Goal: Task Accomplishment & Management: Manage account settings

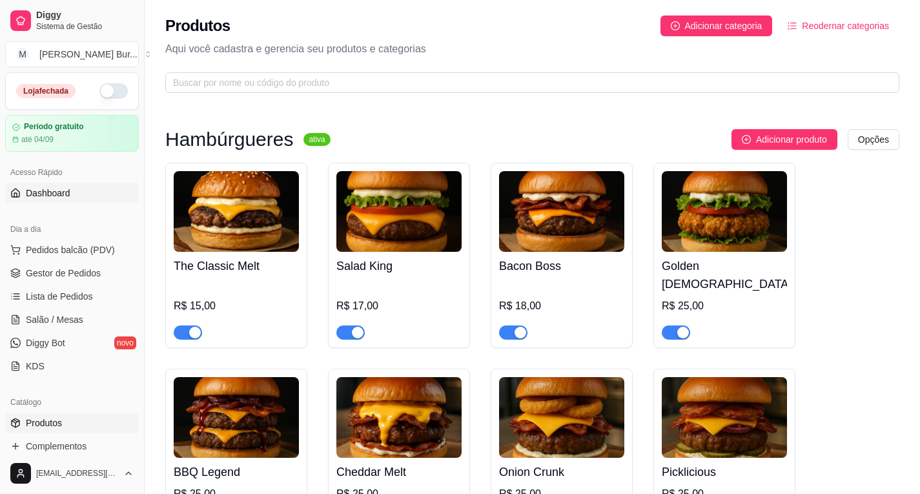
click at [83, 192] on link "Dashboard" at bounding box center [72, 193] width 134 height 21
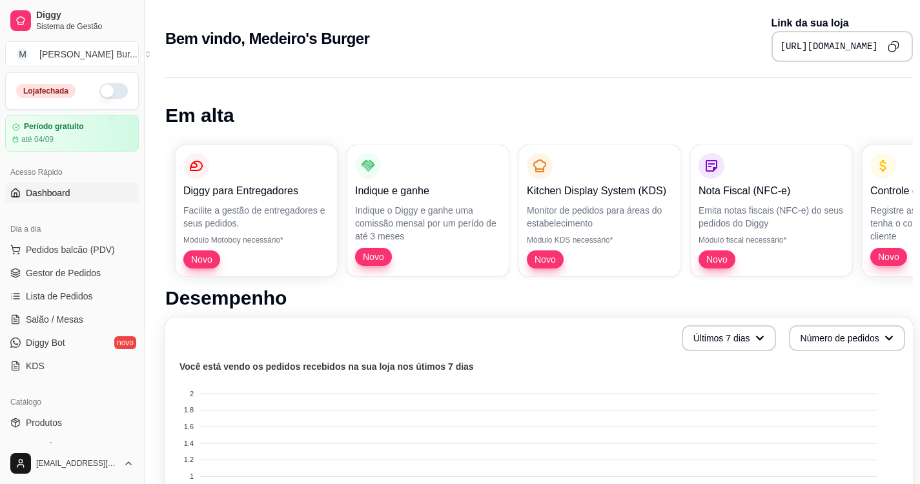
click at [884, 45] on button "Copy to clipboard" at bounding box center [894, 46] width 21 height 21
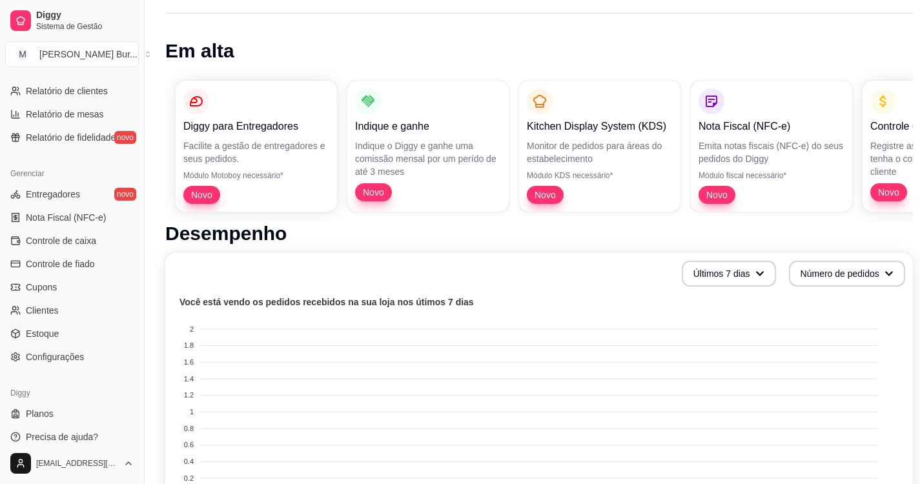
scroll to position [388, 0]
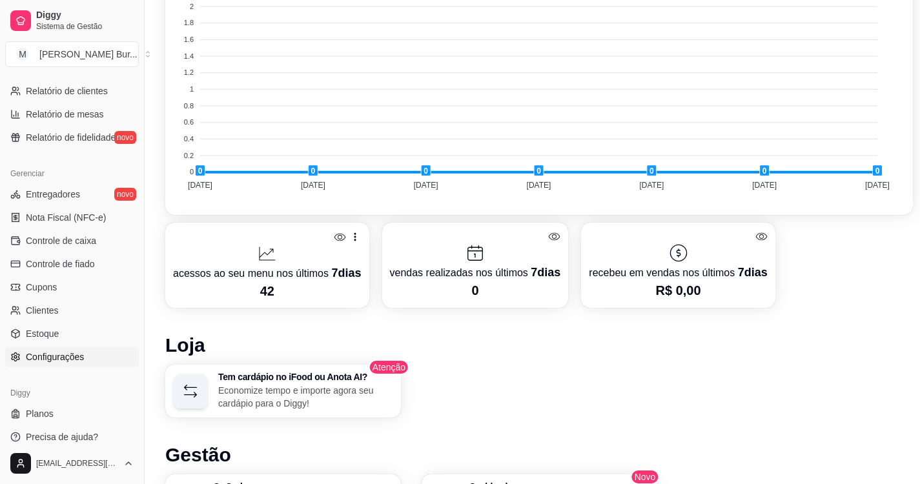
click at [52, 356] on span "Configurações" at bounding box center [55, 357] width 58 height 13
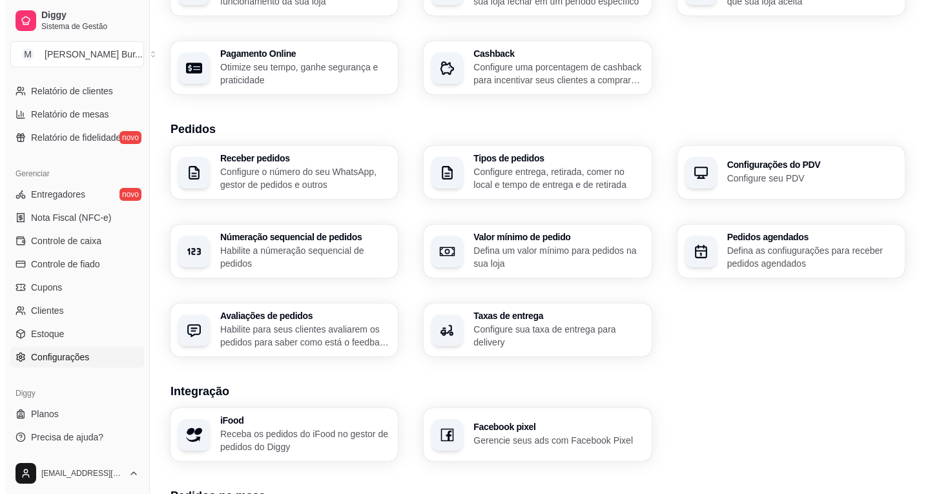
scroll to position [258, 0]
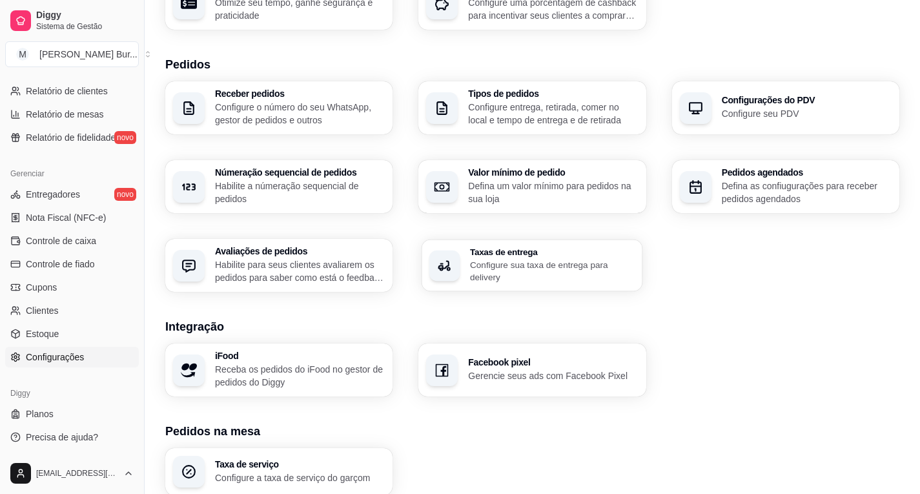
click at [527, 249] on h3 "Taxas de entrega" at bounding box center [552, 251] width 165 height 9
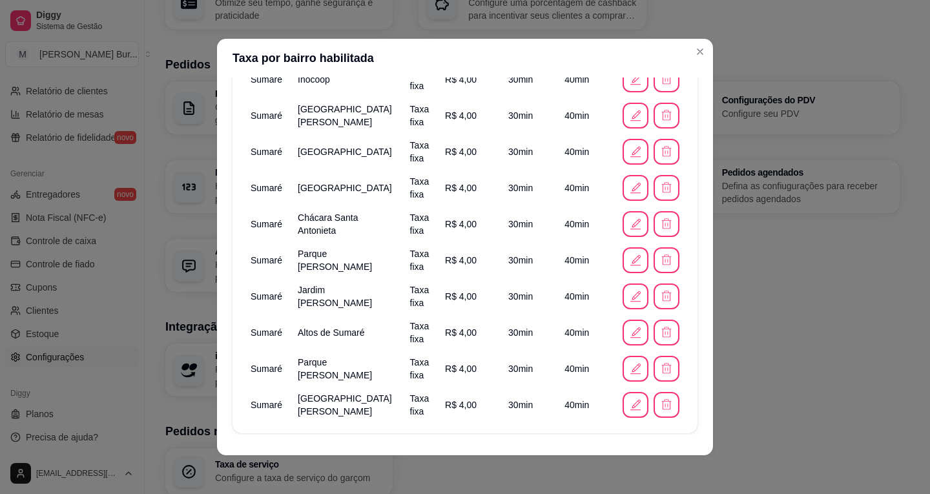
scroll to position [926, 0]
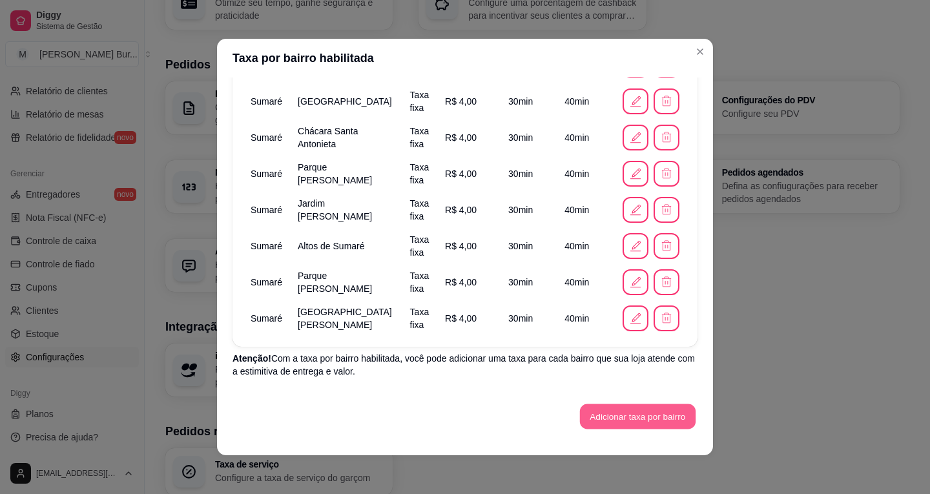
click at [644, 418] on button "Adicionar taxa por bairro" at bounding box center [638, 416] width 116 height 25
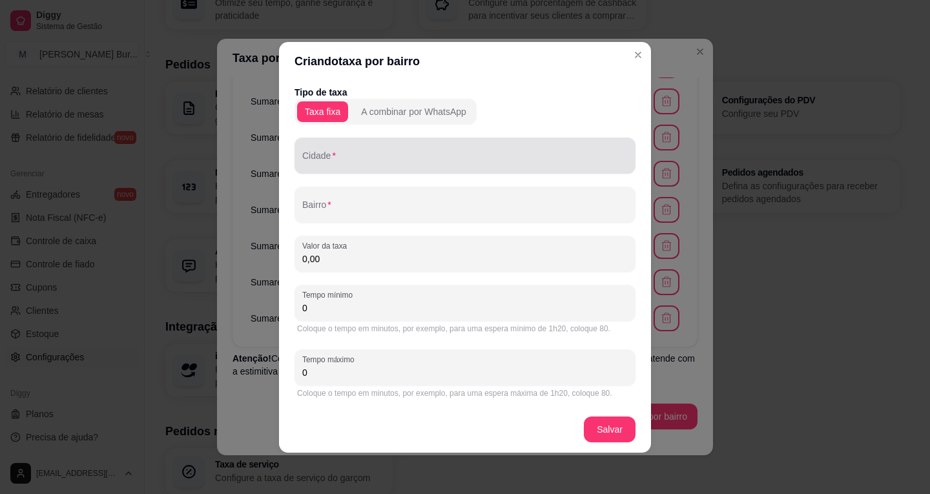
click at [344, 163] on input "Cidade" at bounding box center [465, 160] width 326 height 13
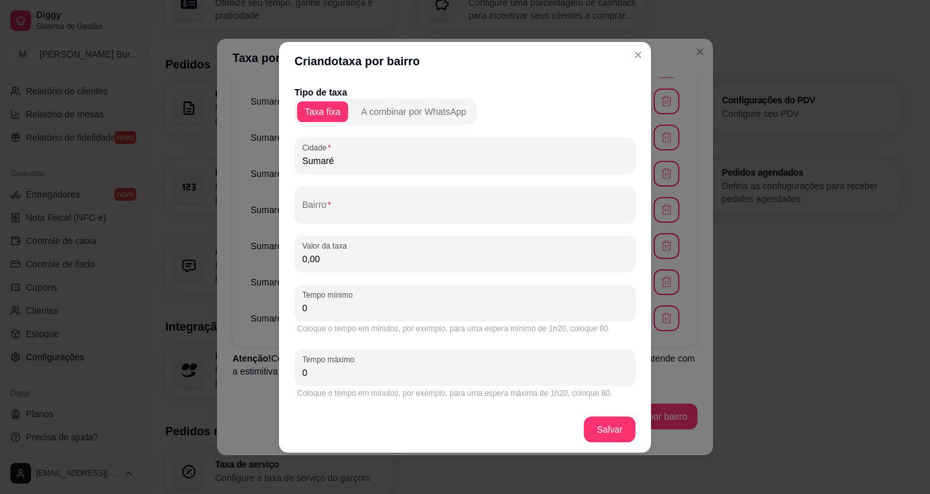
type input "Sumaré"
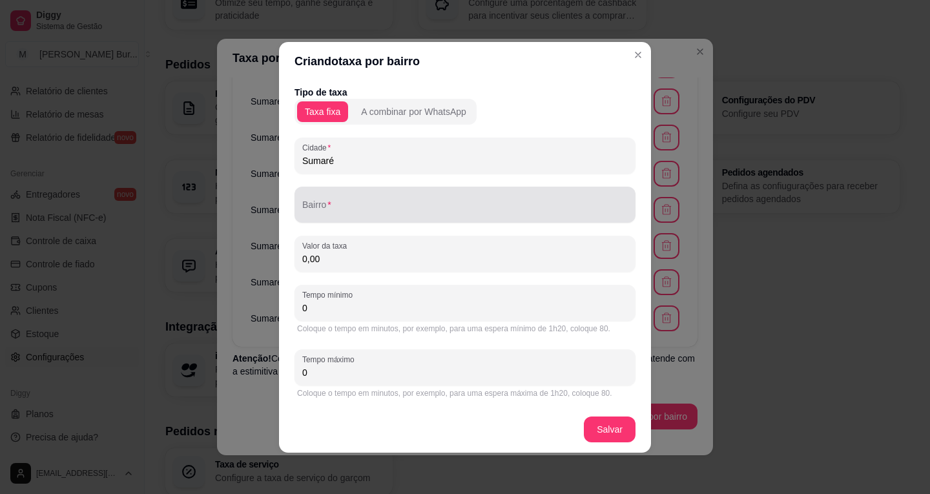
click at [341, 220] on div "Bairro" at bounding box center [465, 205] width 341 height 36
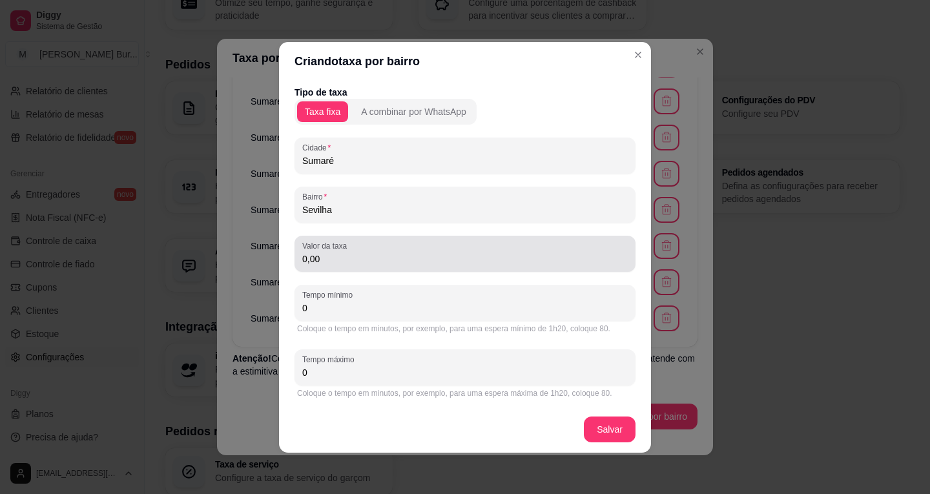
type input "Sevilha"
click at [329, 261] on input "0,00" at bounding box center [465, 259] width 326 height 13
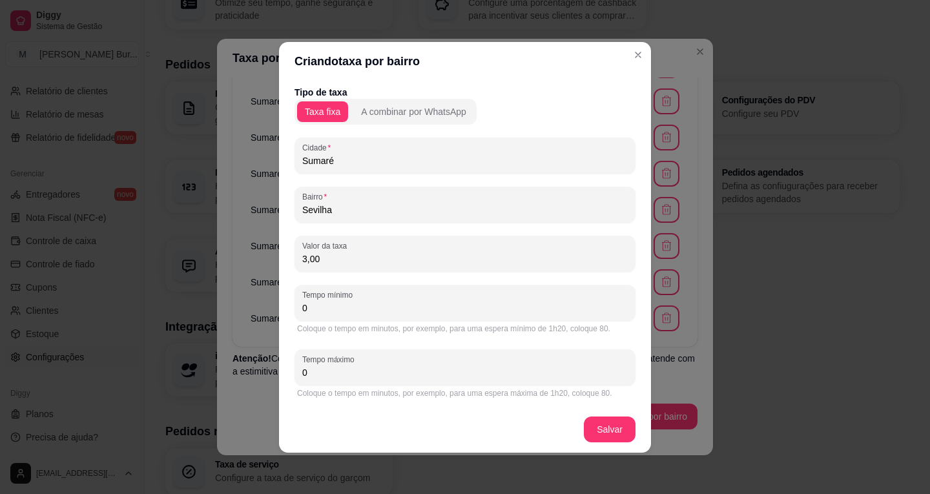
type input "3,00"
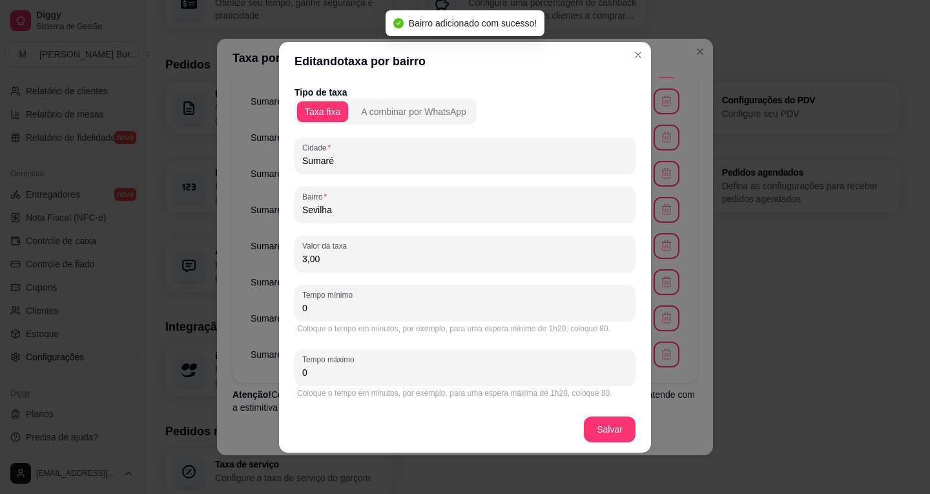
click at [650, 54] on header "Editando taxa por bairro" at bounding box center [465, 61] width 372 height 39
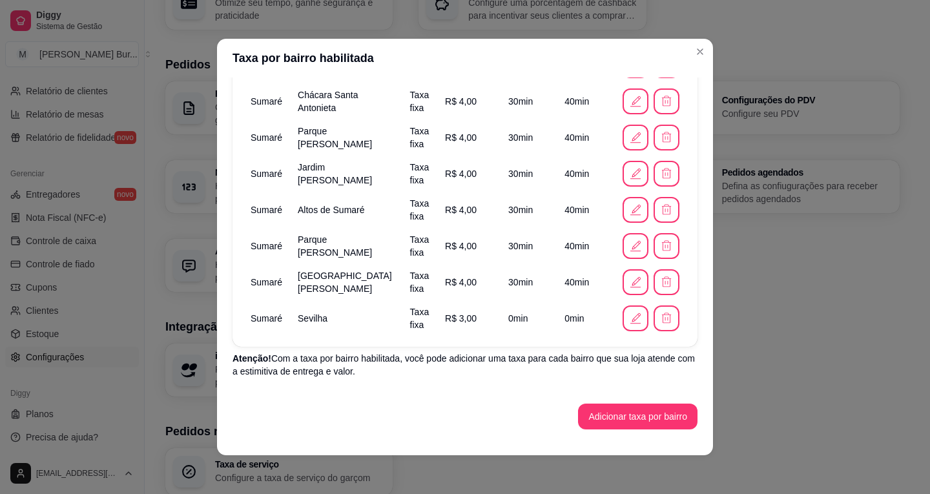
scroll to position [3, 0]
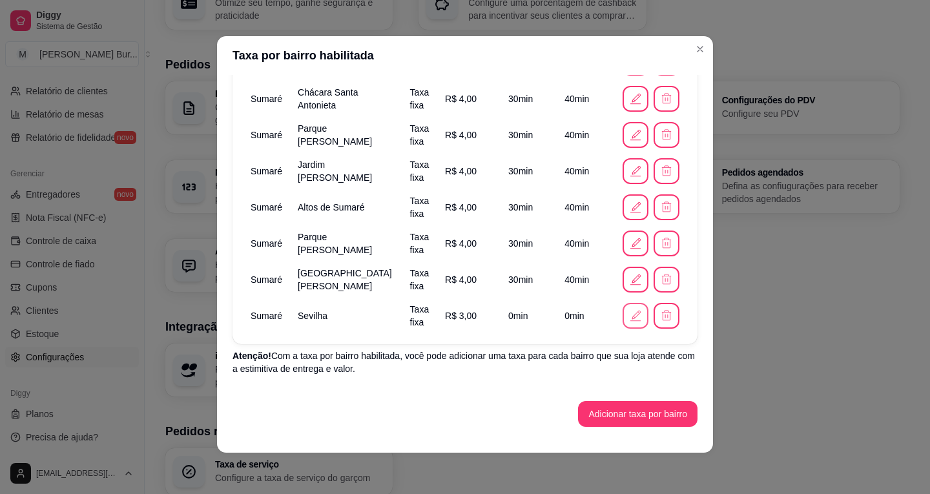
click at [628, 321] on icon "button" at bounding box center [635, 316] width 14 height 14
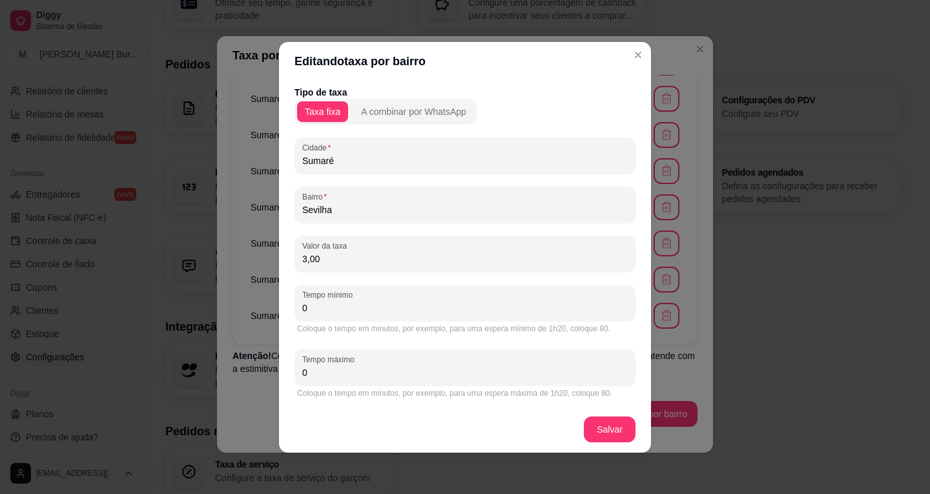
drag, startPoint x: 320, startPoint y: 306, endPoint x: 240, endPoint y: 302, distance: 80.2
click at [249, 307] on div "Editando taxa por bairro Tipo de taxa Taxa fixa A combinar por WhatsApp Cidade …" at bounding box center [465, 247] width 930 height 494
type input "30"
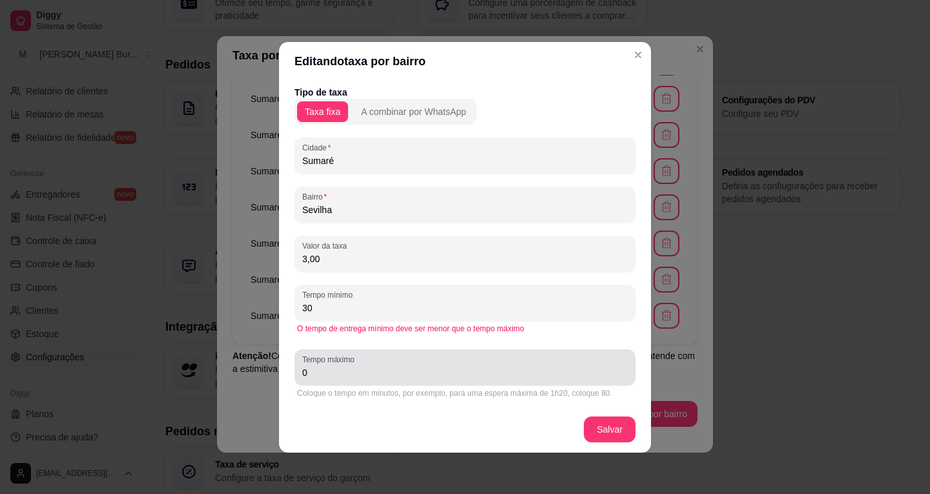
drag, startPoint x: 340, startPoint y: 380, endPoint x: 158, endPoint y: 353, distance: 184.8
click at [238, 368] on div "Editando taxa por bairro Tipo de taxa Taxa fixa A combinar por WhatsApp Cidade …" at bounding box center [465, 247] width 930 height 494
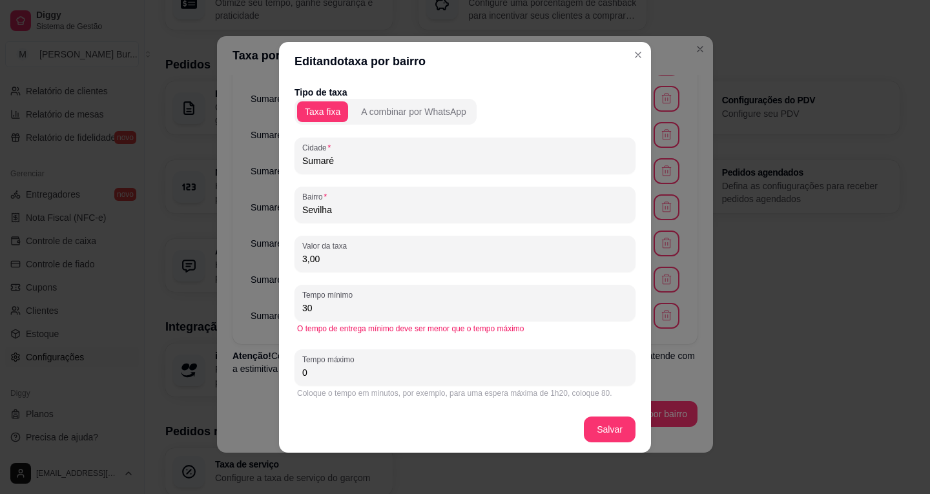
click at [326, 379] on div "Tempo máximo 0" at bounding box center [465, 367] width 341 height 36
click at [327, 375] on input "0" at bounding box center [465, 372] width 326 height 13
drag, startPoint x: 327, startPoint y: 375, endPoint x: 182, endPoint y: 357, distance: 145.8
click at [192, 355] on div "Editando taxa por bairro Tipo de taxa Taxa fixa A combinar por WhatsApp Cidade …" at bounding box center [465, 247] width 930 height 494
type input "40"
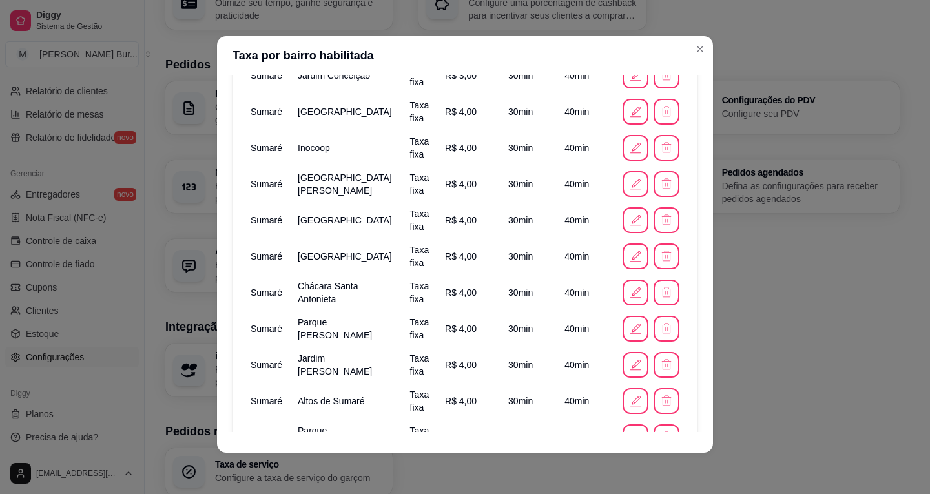
scroll to position [962, 0]
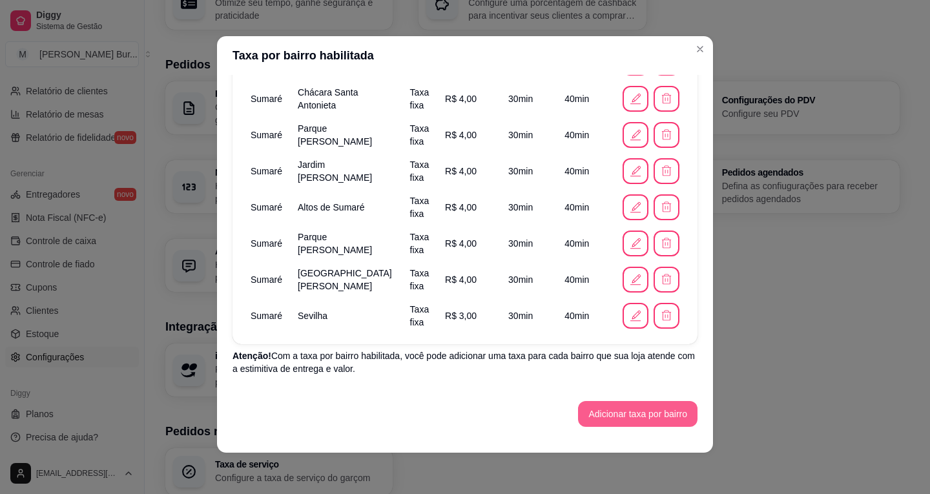
click at [612, 414] on button "Adicionar taxa por bairro" at bounding box center [637, 414] width 119 height 26
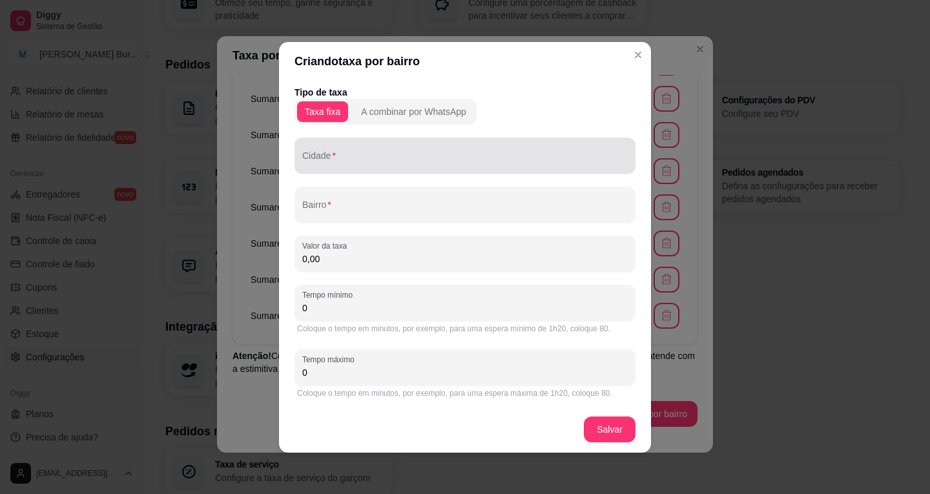
click at [355, 161] on input "Cidade" at bounding box center [465, 160] width 326 height 13
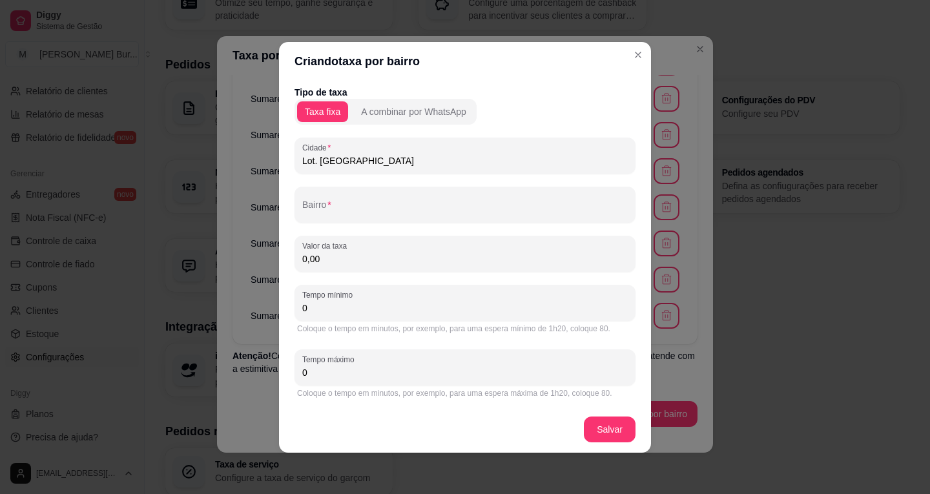
drag, startPoint x: 395, startPoint y: 160, endPoint x: 241, endPoint y: 154, distance: 153.8
click at [241, 154] on div "Criando taxa por bairro Tipo de taxa Taxa fixa A combinar por WhatsApp [GEOGRAP…" at bounding box center [465, 247] width 930 height 494
type input "Lot. [GEOGRAPHIC_DATA]"
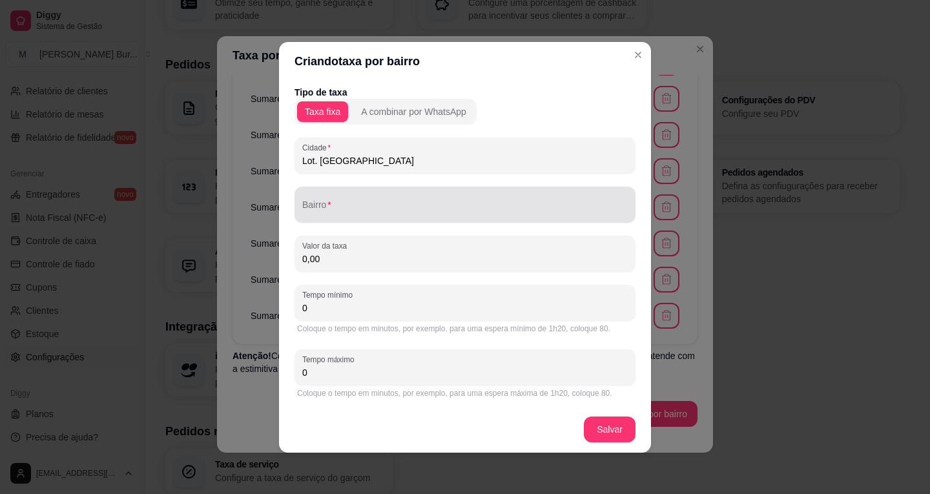
click at [320, 200] on div at bounding box center [465, 205] width 326 height 26
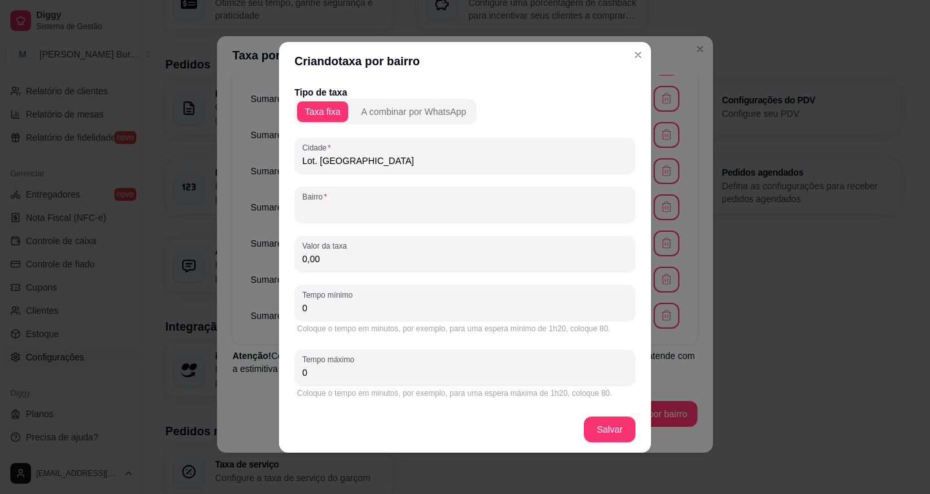
paste input "Lot. [GEOGRAPHIC_DATA]"
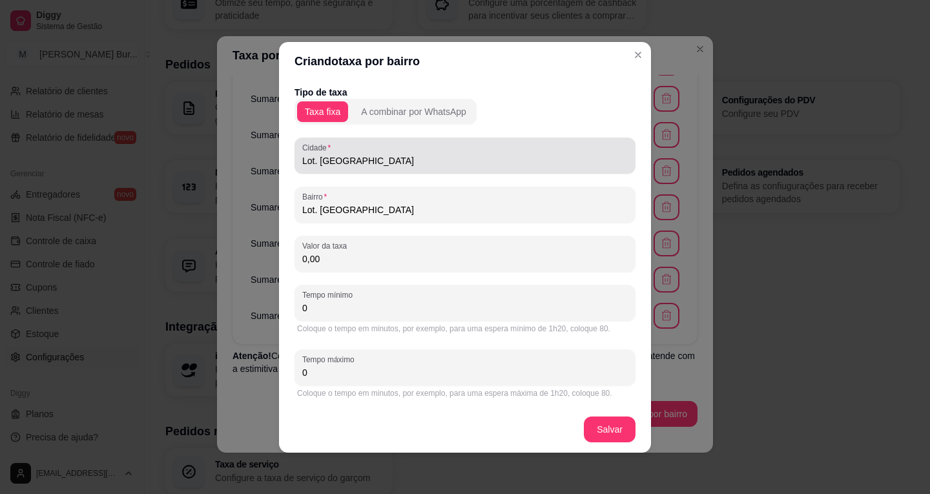
type input "Lot. [GEOGRAPHIC_DATA]"
drag, startPoint x: 338, startPoint y: 161, endPoint x: 191, endPoint y: 148, distance: 147.9
click at [191, 148] on div "Criando taxa por bairro Tipo de taxa Taxa fixa A combinar por WhatsApp [GEOGRAP…" at bounding box center [465, 247] width 930 height 494
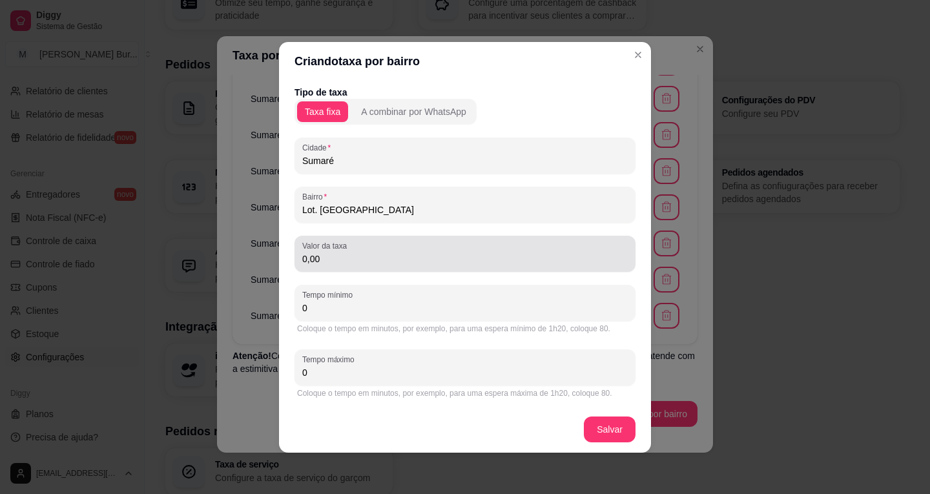
type input "Sumaré"
click at [269, 253] on div "Criando taxa por bairro Tipo de taxa Taxa fixa A combinar por WhatsApp Cidade S…" at bounding box center [465, 247] width 930 height 494
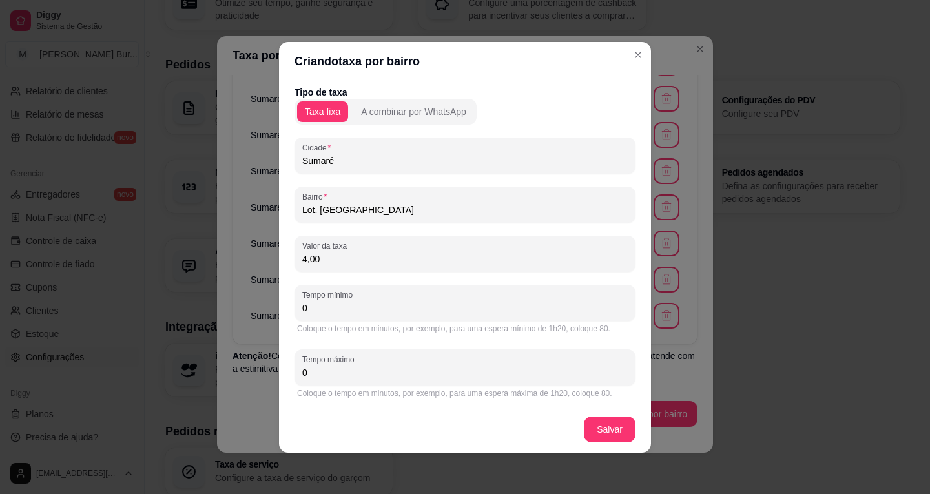
type input "4,00"
drag, startPoint x: 317, startPoint y: 309, endPoint x: 250, endPoint y: 311, distance: 66.5
click at [283, 312] on div "Tipo de taxa Taxa fixa A combinar por WhatsApp Cidade Sumaré Bairro Lot. [GEOGR…" at bounding box center [465, 244] width 372 height 326
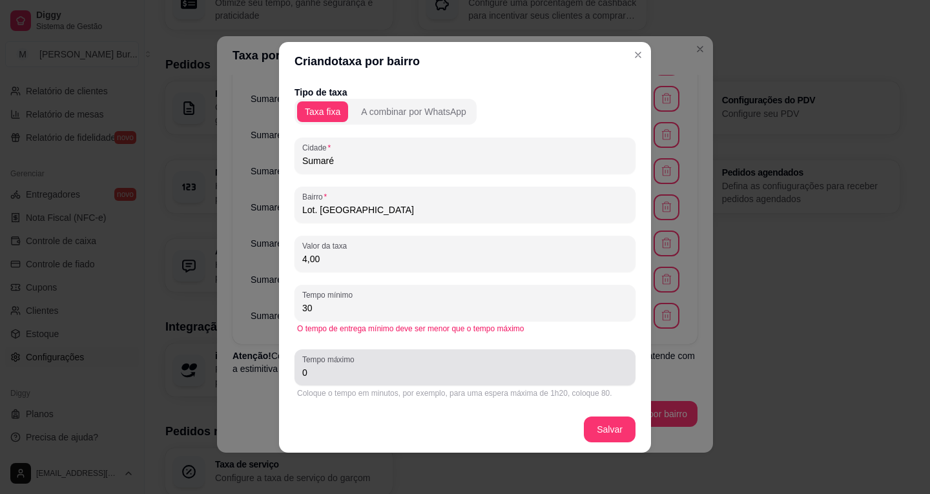
type input "30"
drag, startPoint x: 344, startPoint y: 374, endPoint x: 179, endPoint y: 357, distance: 165.6
click at [195, 358] on div "Criando taxa por bairro Tipo de taxa Taxa fixa A combinar por WhatsApp Cidade S…" at bounding box center [465, 247] width 930 height 494
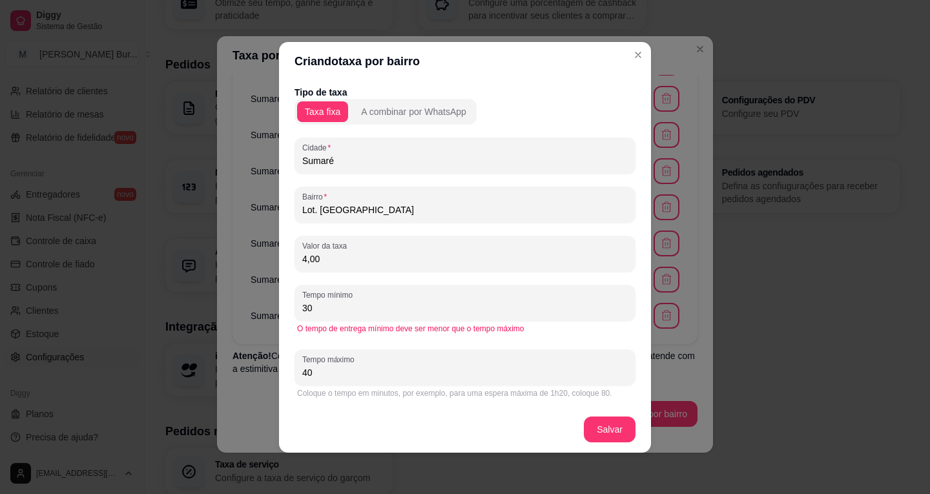
type input "40"
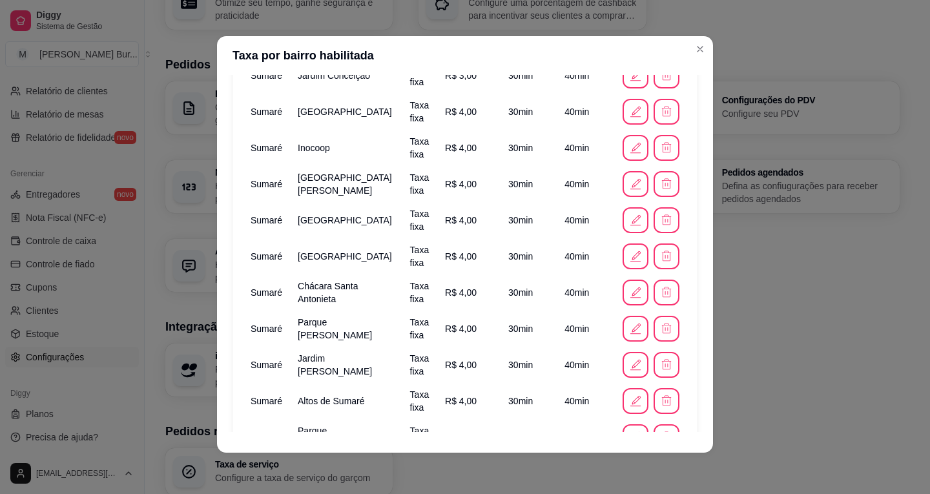
scroll to position [999, 0]
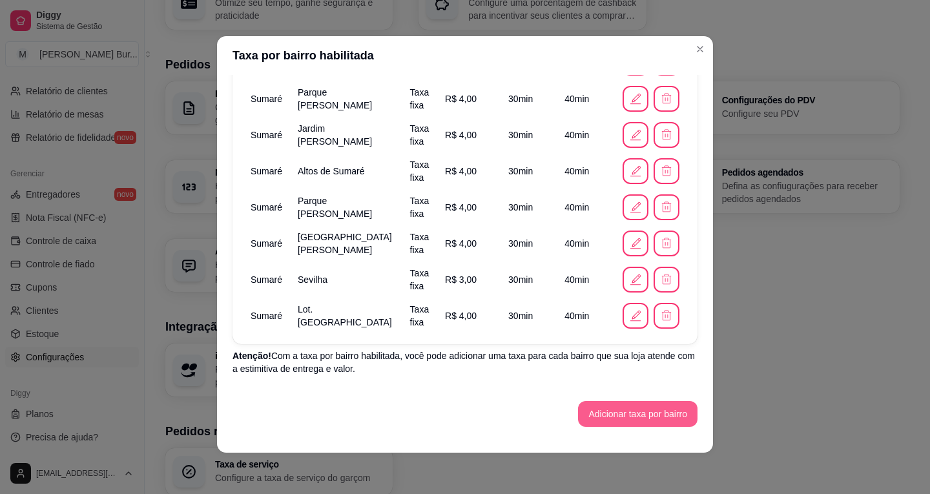
click at [619, 425] on button "Adicionar taxa por bairro" at bounding box center [637, 414] width 119 height 26
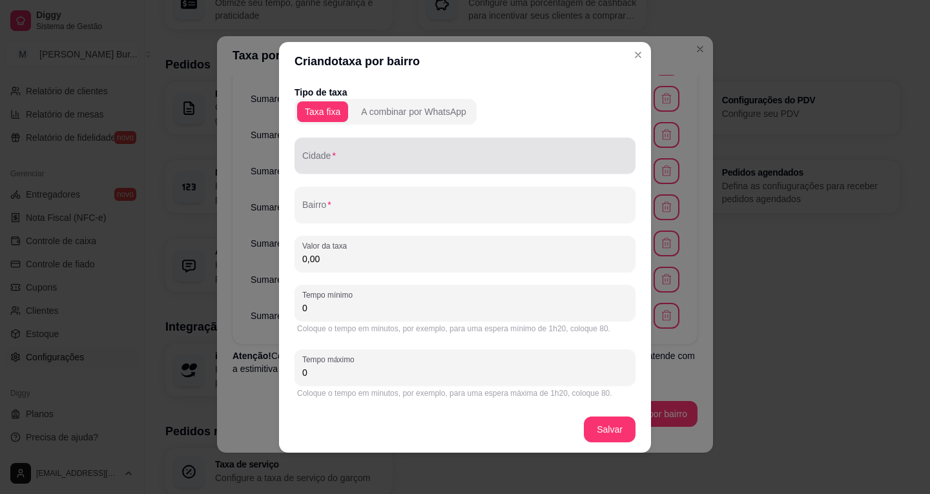
click at [353, 161] on input "Cidade" at bounding box center [465, 160] width 326 height 13
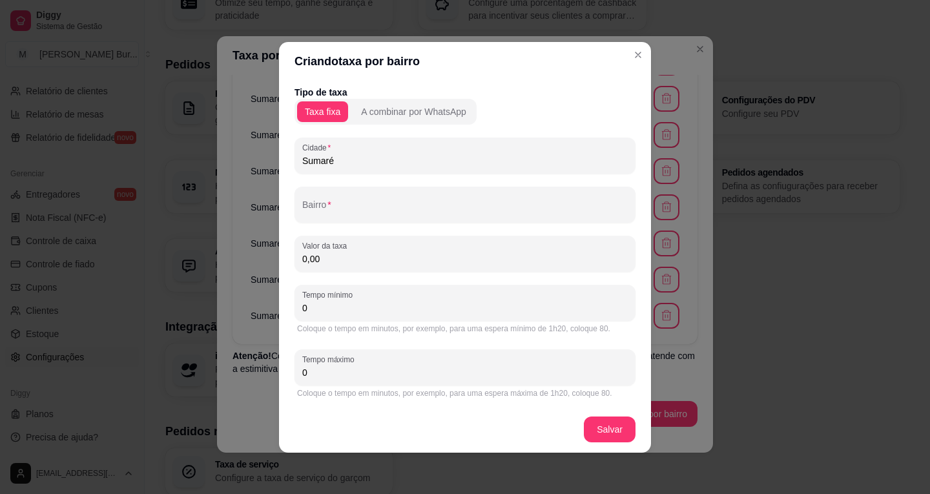
type input "Sumaré"
click at [334, 204] on input "Bairro" at bounding box center [465, 209] width 326 height 13
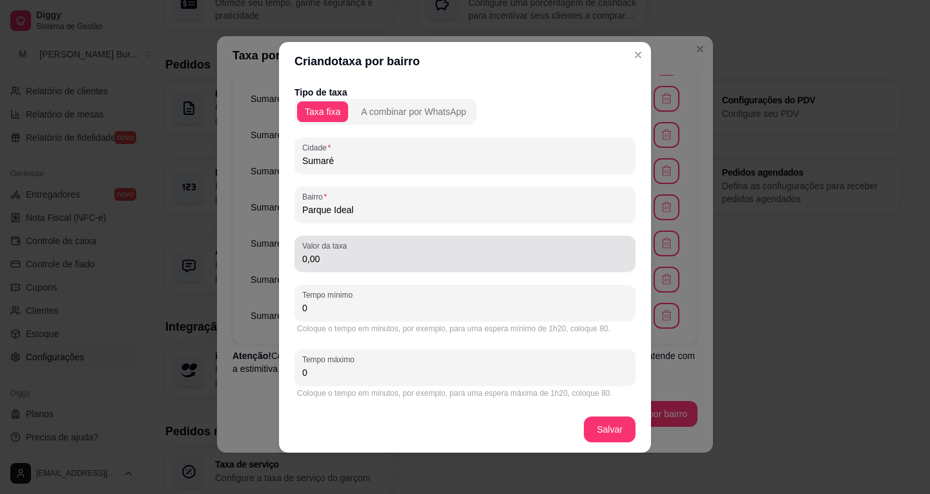
type input "Parque Ideal"
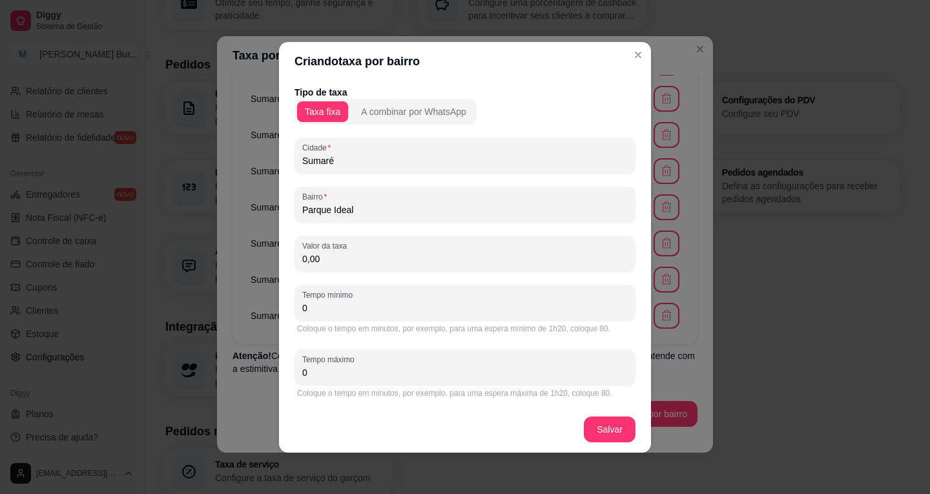
drag, startPoint x: 346, startPoint y: 261, endPoint x: 176, endPoint y: 253, distance: 169.4
click at [173, 257] on div "Criando taxa por bairro Tipo de taxa Taxa fixa A combinar por WhatsApp [GEOGRAP…" at bounding box center [465, 247] width 930 height 494
type input "4,00"
drag, startPoint x: 325, startPoint y: 308, endPoint x: 214, endPoint y: 298, distance: 111.5
click at [220, 299] on div "Criando taxa por bairro Tipo de taxa Taxa fixa A combinar por WhatsApp [GEOGRAP…" at bounding box center [465, 247] width 930 height 494
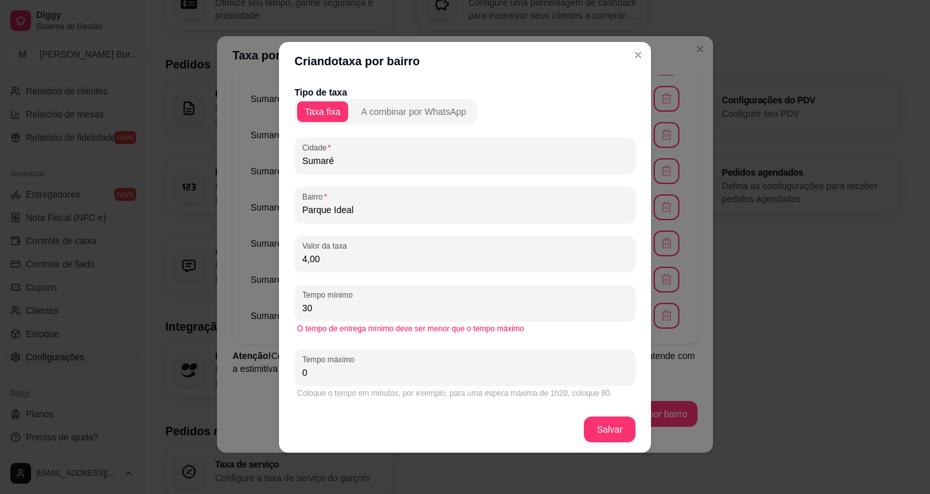
type input "30"
drag, startPoint x: 343, startPoint y: 374, endPoint x: 239, endPoint y: 368, distance: 104.2
click at [249, 366] on div "Criando taxa por bairro Tipo de taxa Taxa fixa A combinar por WhatsApp Cidade S…" at bounding box center [465, 247] width 930 height 494
type input "40"
drag, startPoint x: 369, startPoint y: 390, endPoint x: 466, endPoint y: 412, distance: 99.3
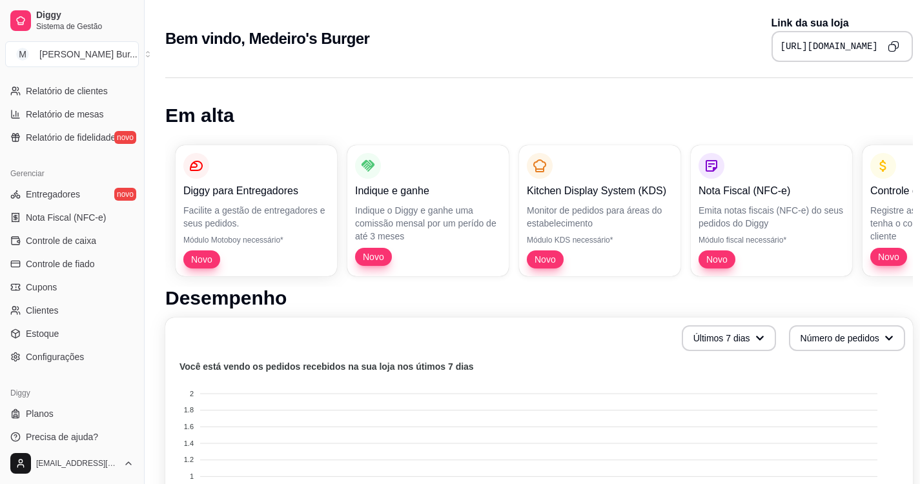
drag, startPoint x: 59, startPoint y: 361, endPoint x: 138, endPoint y: 352, distance: 80.0
click at [59, 361] on span "Configurações" at bounding box center [55, 357] width 58 height 13
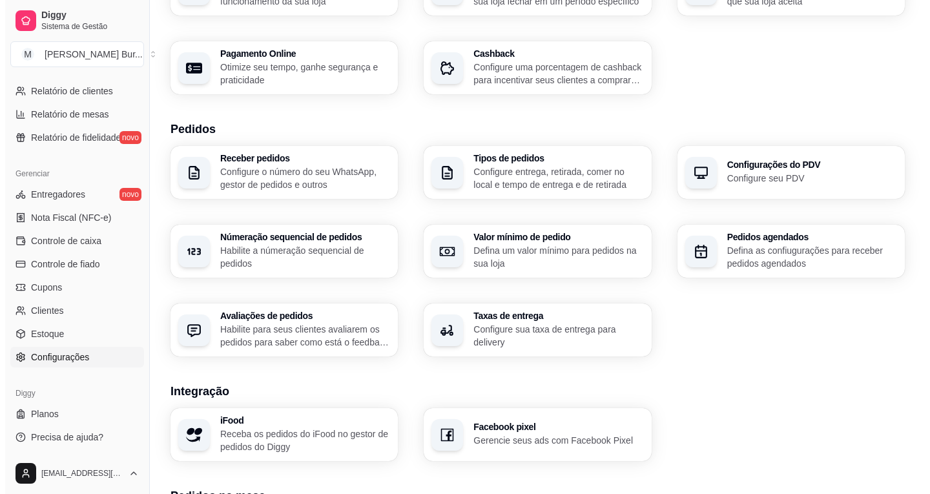
scroll to position [258, 0]
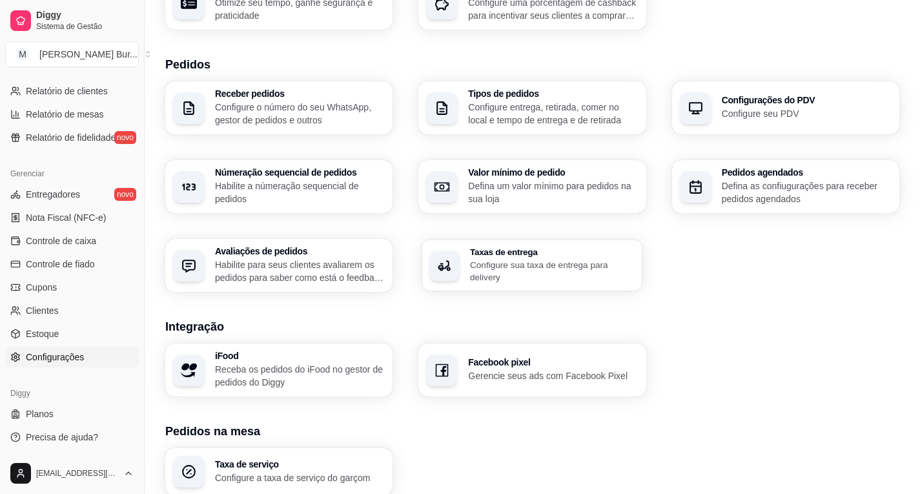
click at [510, 263] on p "Configure sua taxa de entrega para delivery" at bounding box center [552, 270] width 165 height 25
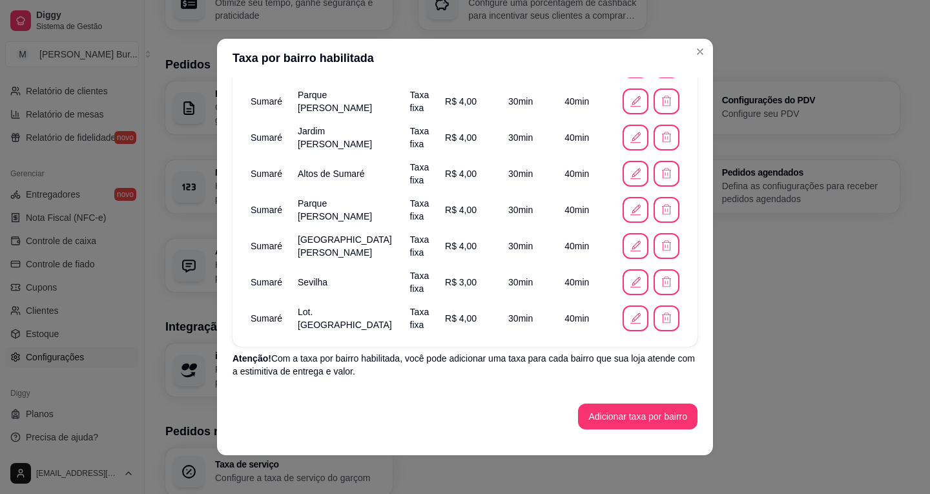
scroll to position [3, 0]
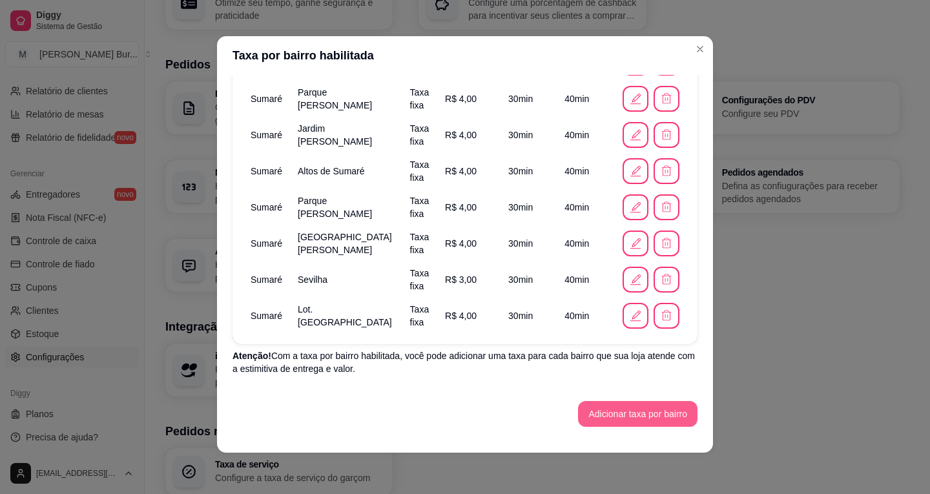
click at [645, 419] on button "Adicionar taxa por bairro" at bounding box center [637, 414] width 119 height 26
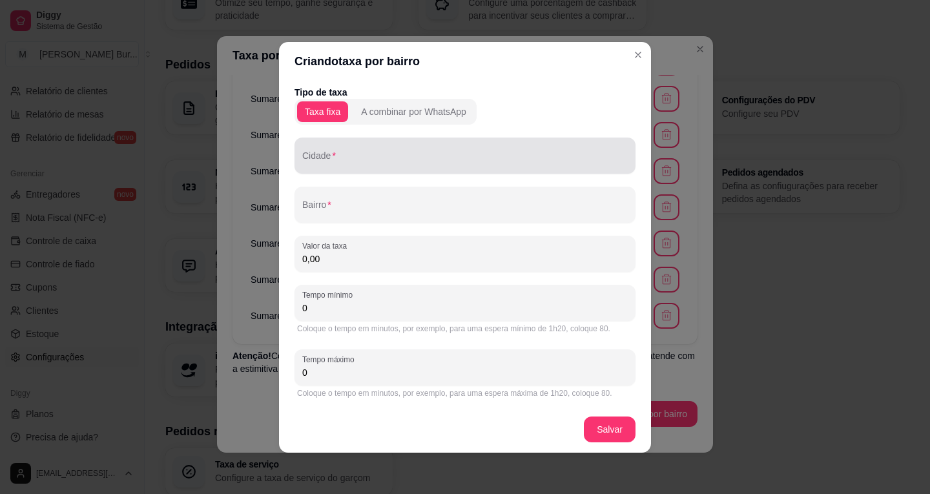
click at [349, 152] on div at bounding box center [465, 156] width 326 height 26
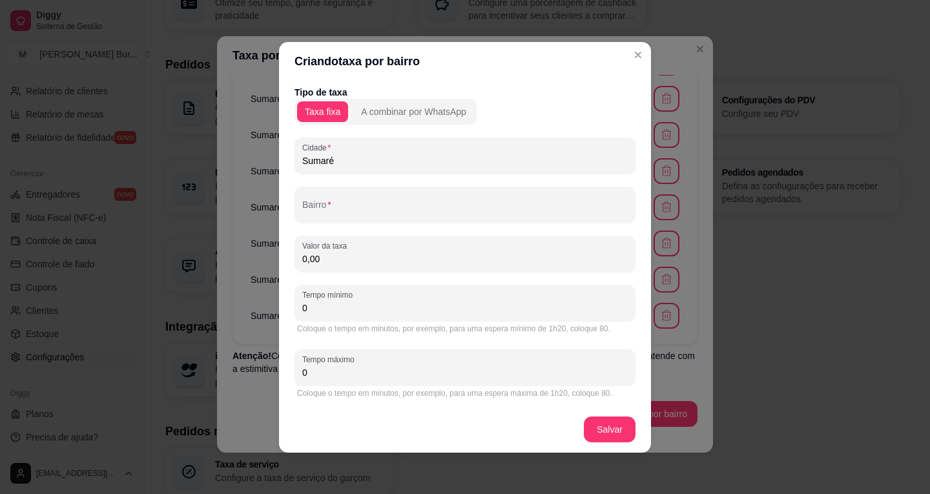
type input "Sumaré"
click at [341, 208] on input "Bairro" at bounding box center [465, 209] width 326 height 13
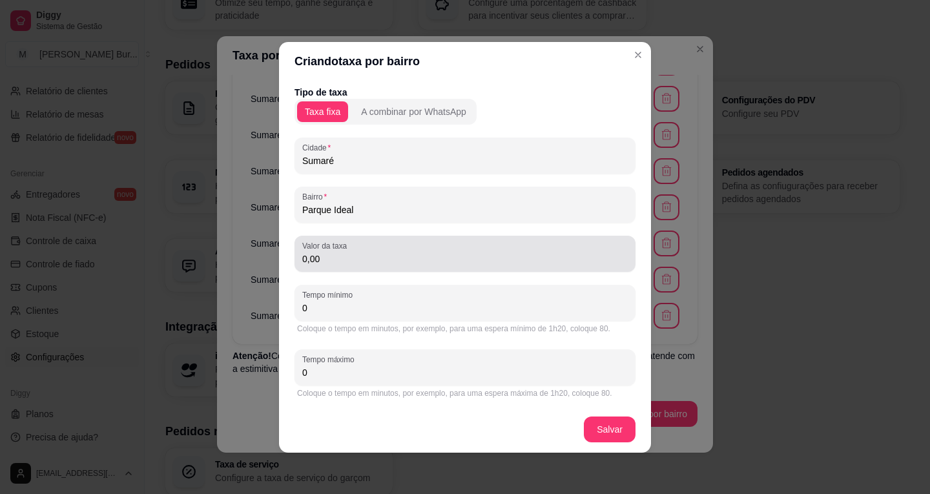
type input "Parque Ideal"
click at [352, 250] on div "0,00" at bounding box center [465, 254] width 326 height 26
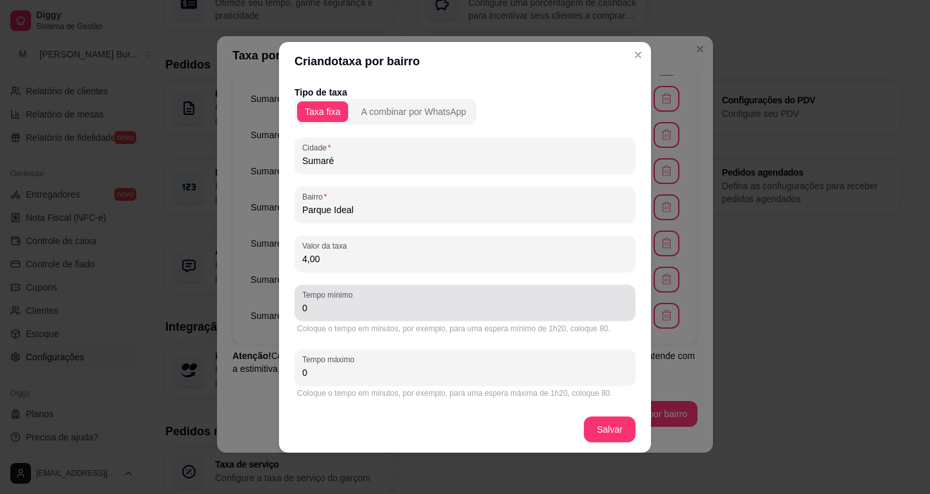
type input "4,00"
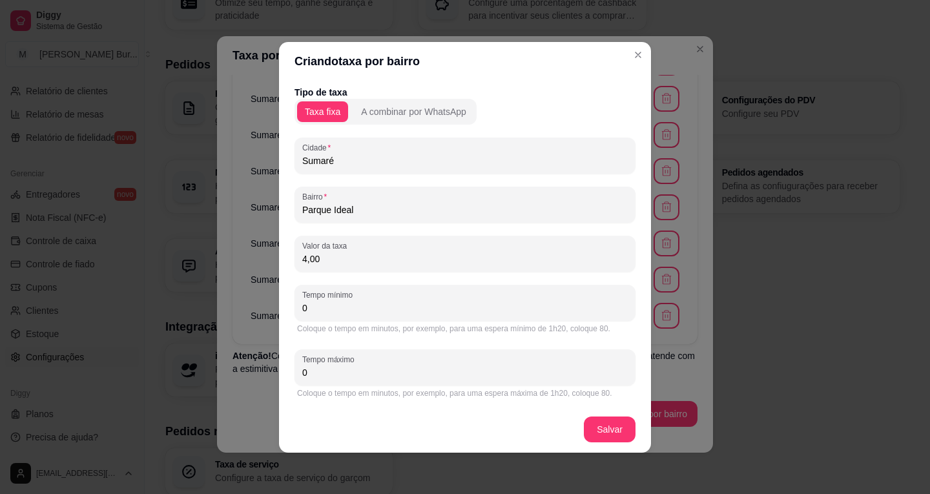
drag, startPoint x: 382, startPoint y: 306, endPoint x: 247, endPoint y: 291, distance: 136.5
click at [264, 293] on div "Criando taxa por bairro Tipo de taxa Taxa fixa A combinar por WhatsApp [GEOGRAP…" at bounding box center [465, 247] width 930 height 494
type input "30"
drag, startPoint x: 344, startPoint y: 373, endPoint x: 209, endPoint y: 362, distance: 134.9
click at [264, 374] on div "Criando taxa por bairro Tipo de taxa Taxa fixa A combinar por WhatsApp Cidade S…" at bounding box center [465, 247] width 930 height 494
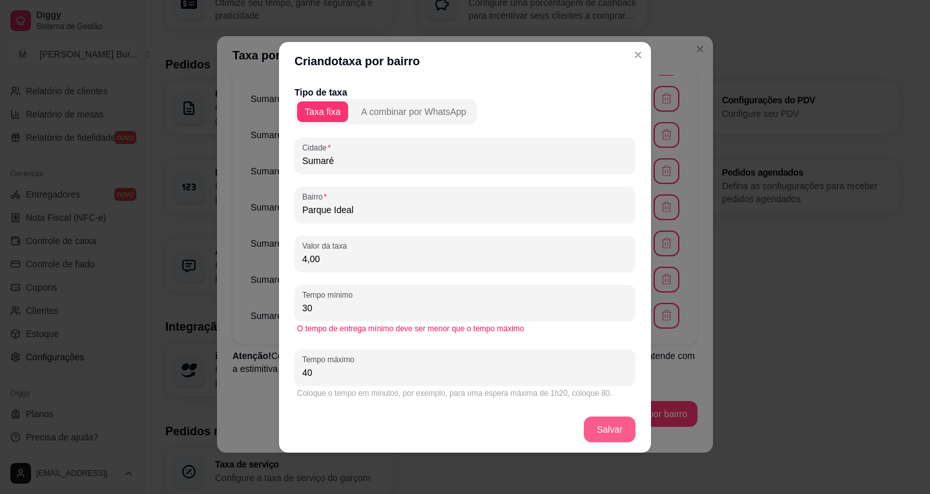
type input "40"
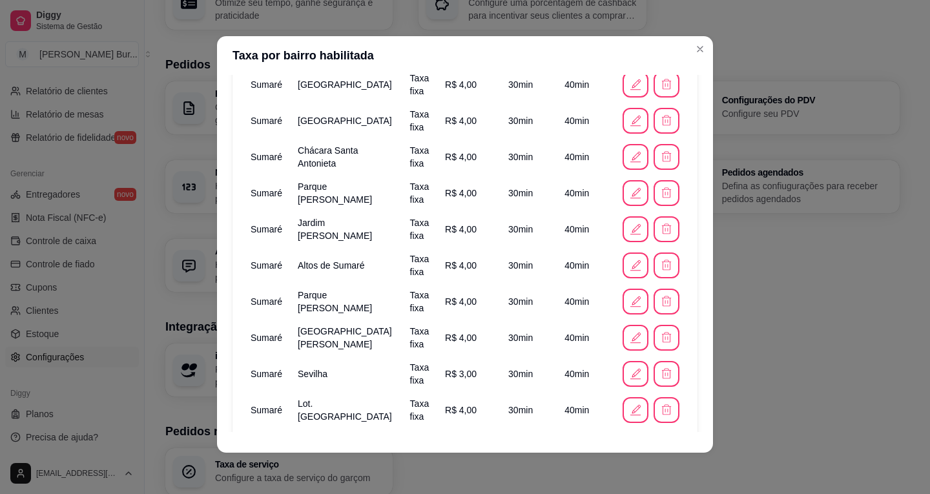
scroll to position [1035, 0]
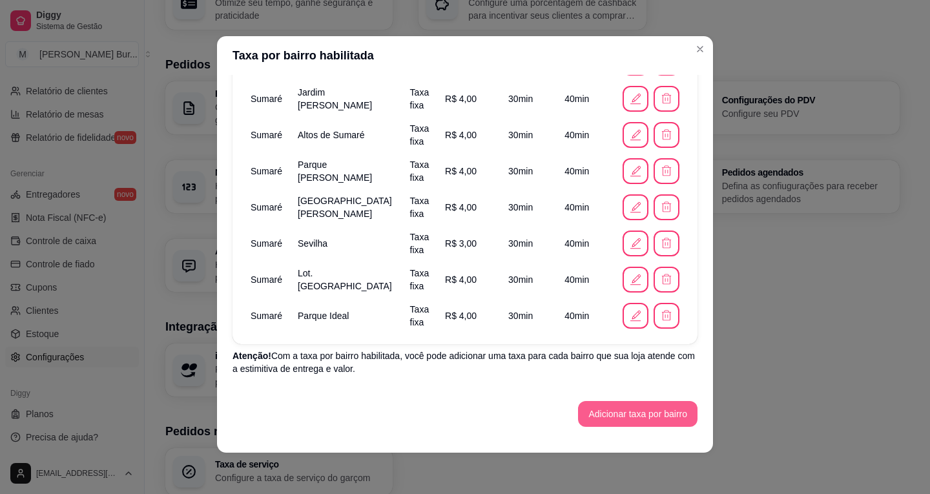
click at [621, 422] on button "Adicionar taxa por bairro" at bounding box center [637, 414] width 119 height 26
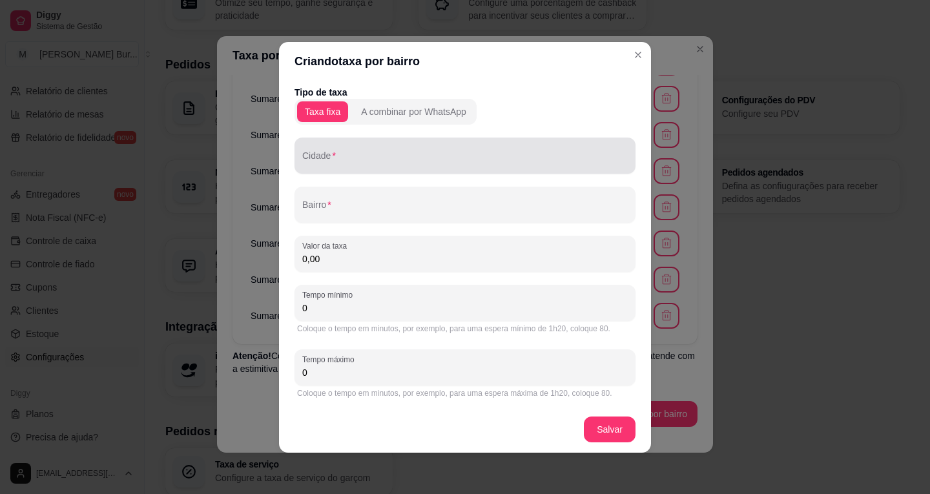
click at [331, 157] on input "Cidade" at bounding box center [465, 160] width 326 height 13
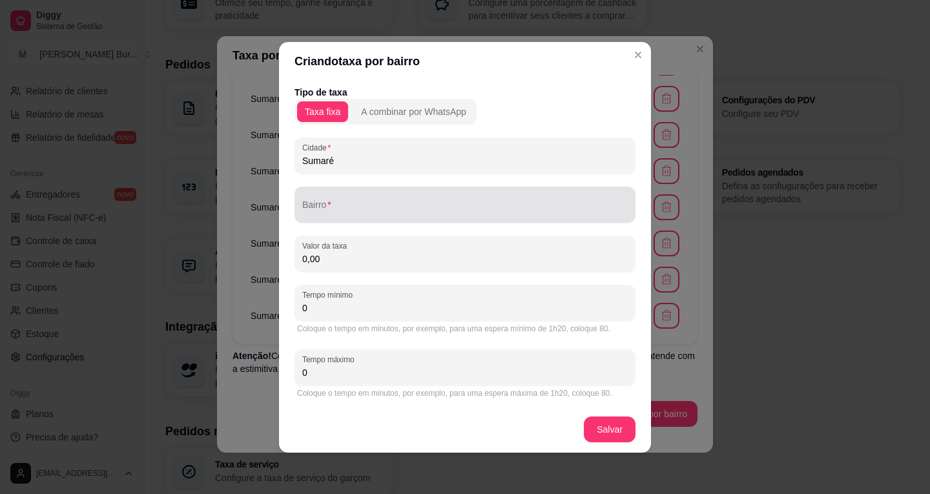
type input "Sumaré"
click at [331, 200] on div at bounding box center [465, 205] width 326 height 26
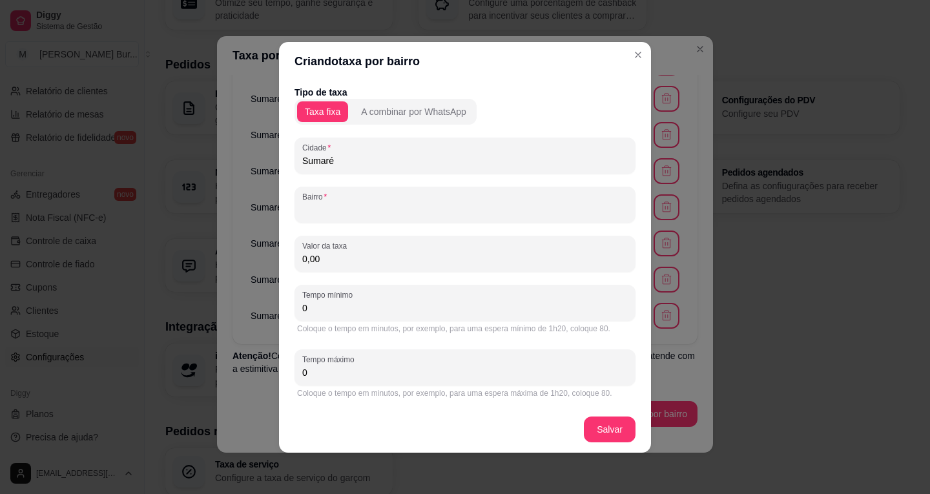
type input "K"
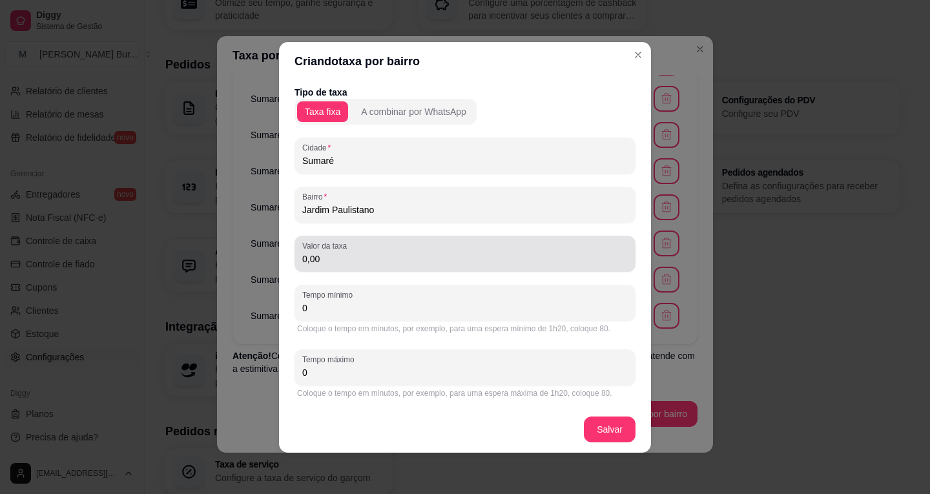
type input "Jardim Paulistano"
click at [344, 267] on div "Valor da taxa 0,00" at bounding box center [465, 254] width 341 height 36
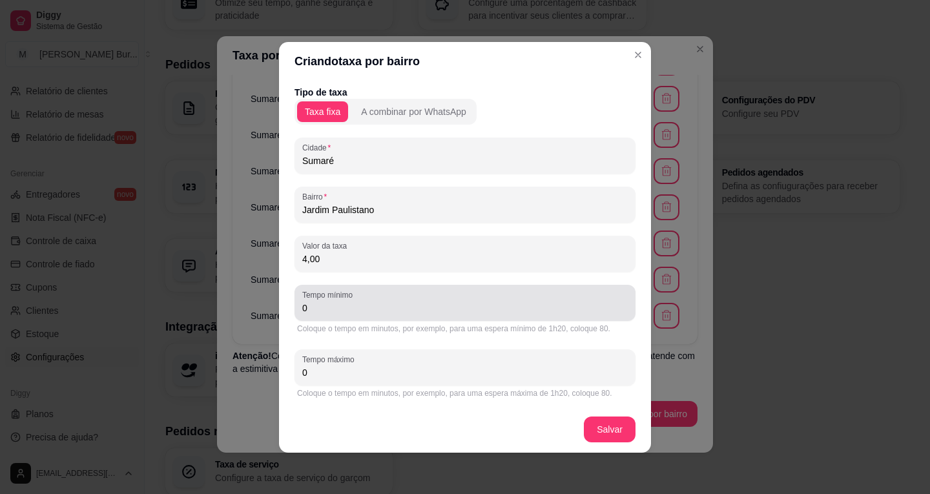
type input "4,00"
click at [348, 311] on input "0" at bounding box center [465, 308] width 326 height 13
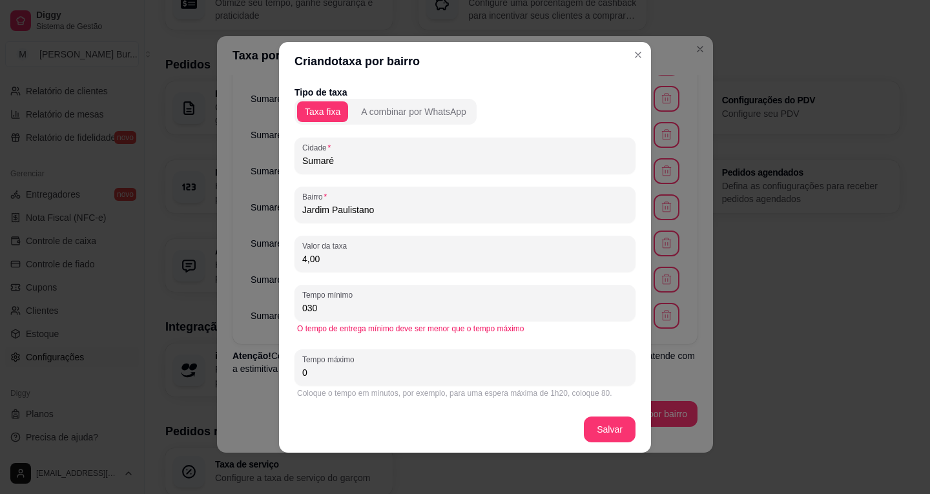
drag, startPoint x: 348, startPoint y: 311, endPoint x: 185, endPoint y: 287, distance: 164.6
click at [185, 284] on div "Criando taxa por bairro Tipo de taxa Taxa fixa A combinar por WhatsApp Cidade S…" at bounding box center [465, 247] width 930 height 494
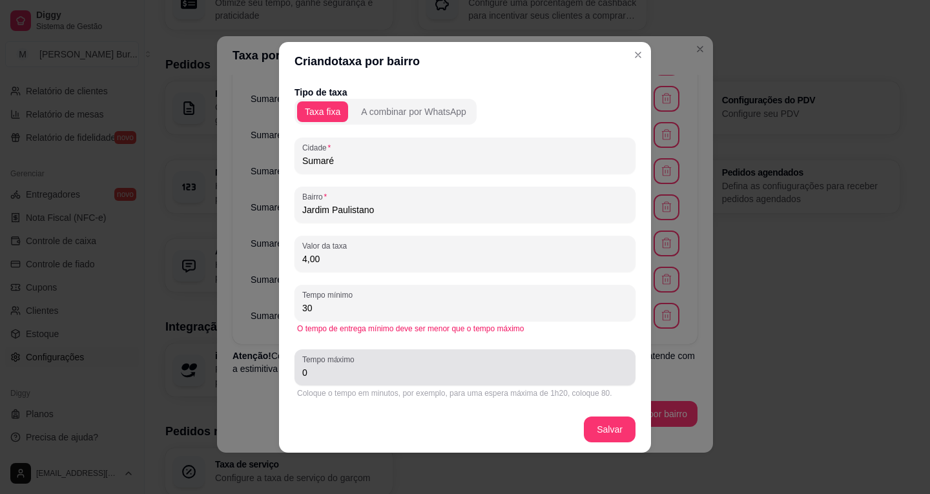
type input "30"
click at [332, 366] on input "0" at bounding box center [465, 372] width 326 height 13
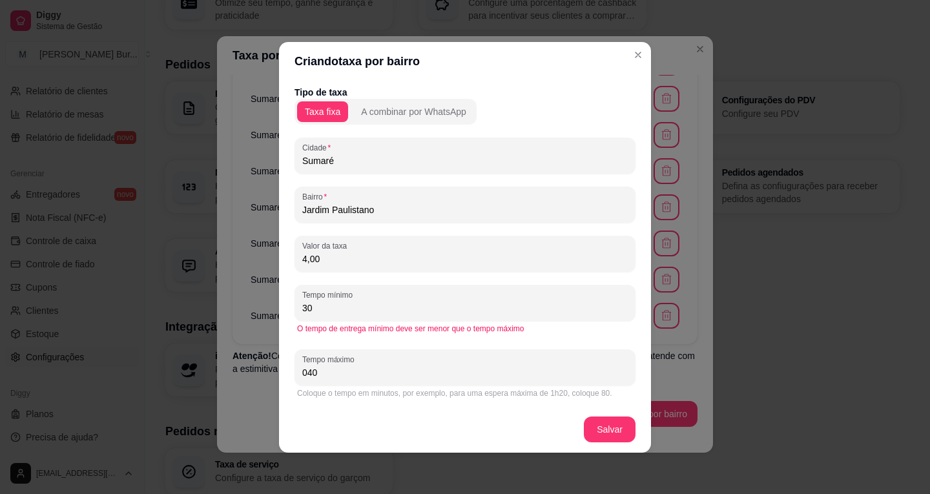
drag, startPoint x: 304, startPoint y: 369, endPoint x: 264, endPoint y: 375, distance: 41.1
click at [208, 359] on div "Criando taxa por bairro Tipo de taxa Taxa fixa A combinar por WhatsApp Cidade S…" at bounding box center [465, 247] width 930 height 494
type input "40"
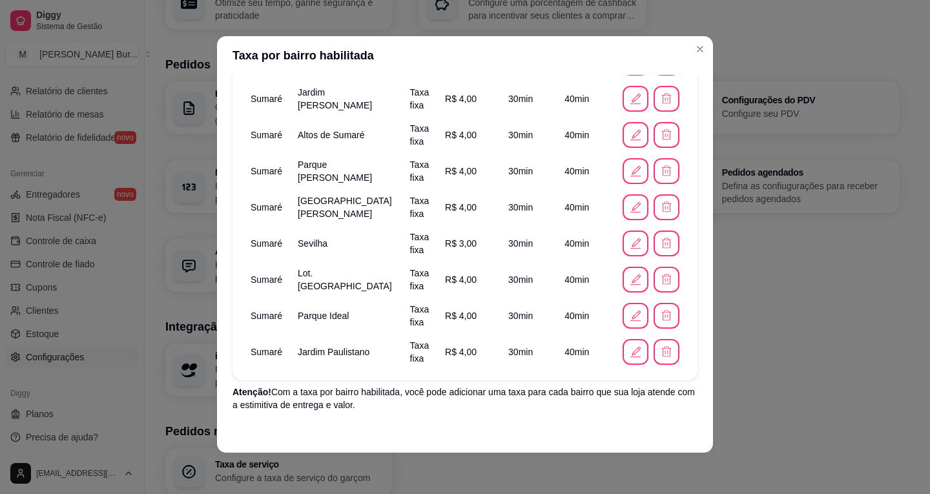
scroll to position [1071, 0]
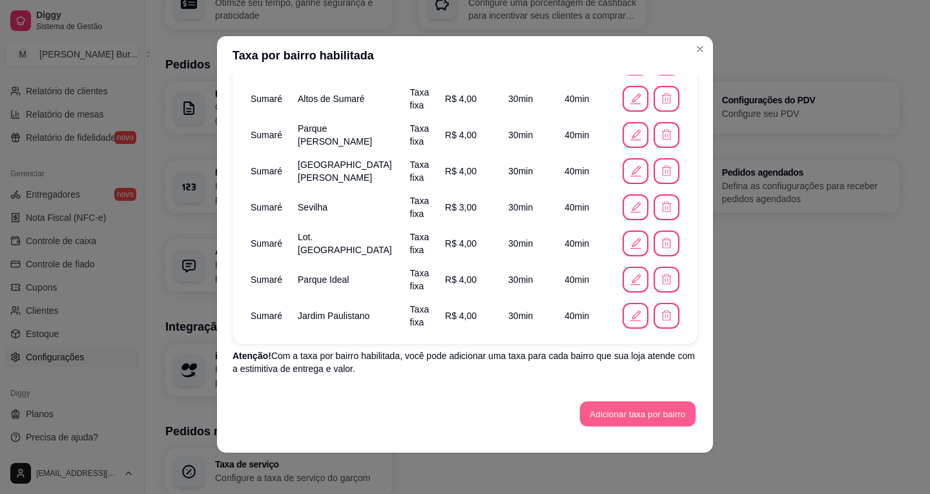
click at [630, 413] on button "Adicionar taxa por bairro" at bounding box center [638, 414] width 116 height 25
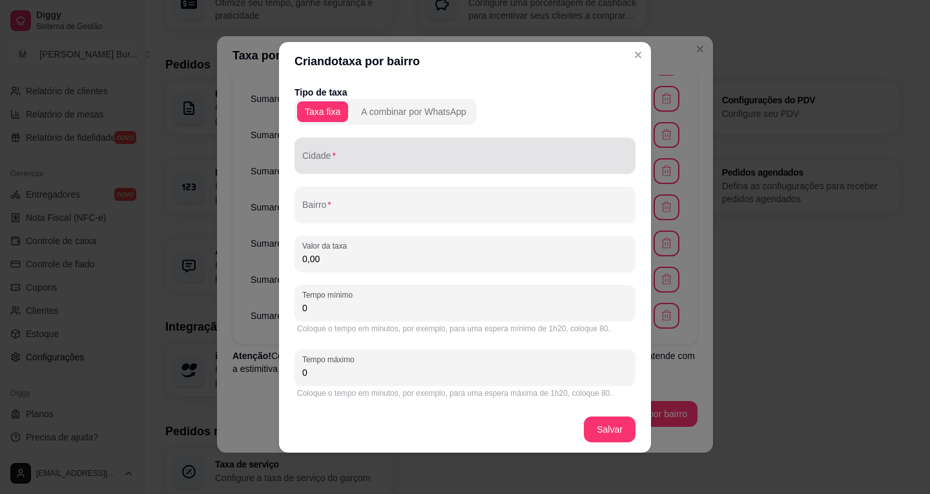
click at [355, 156] on input "Cidade" at bounding box center [465, 160] width 326 height 13
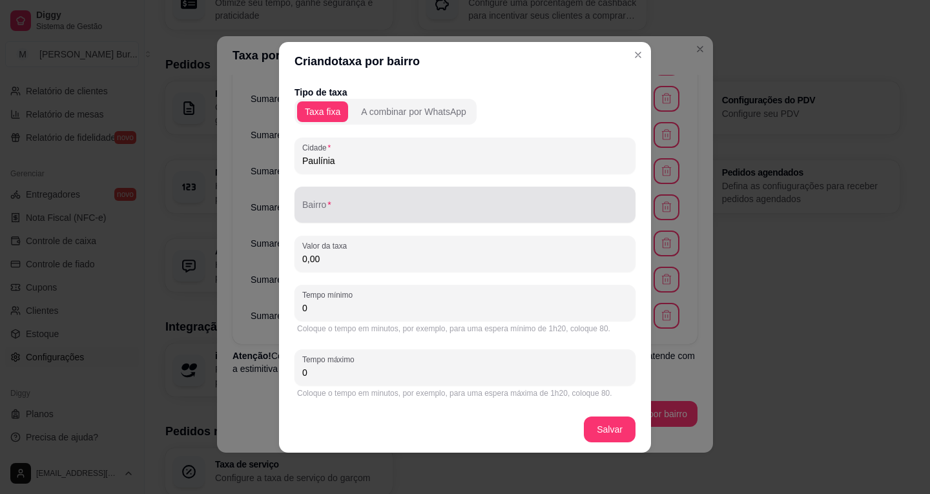
type input "Paulínia"
click at [342, 202] on div at bounding box center [465, 205] width 326 height 26
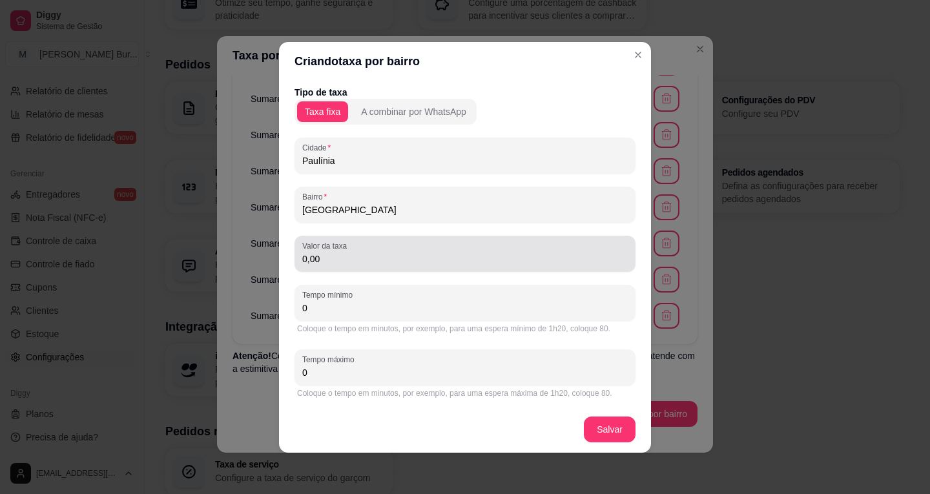
type input "[GEOGRAPHIC_DATA]"
click at [360, 264] on input "0,00" at bounding box center [465, 259] width 326 height 13
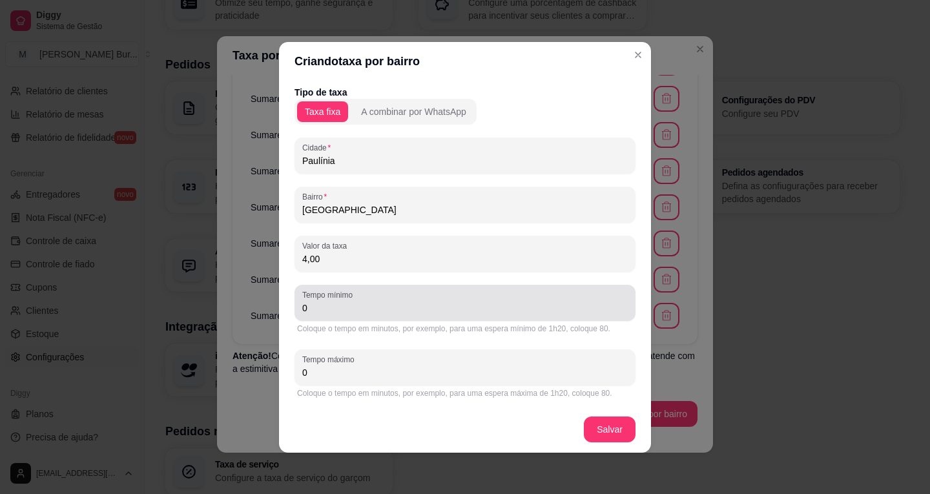
type input "4,00"
drag, startPoint x: 315, startPoint y: 310, endPoint x: 245, endPoint y: 315, distance: 69.3
click at [249, 313] on div "Criando taxa por bairro Tipo de taxa Taxa fixa A combinar por WhatsApp [GEOGRAP…" at bounding box center [465, 247] width 930 height 494
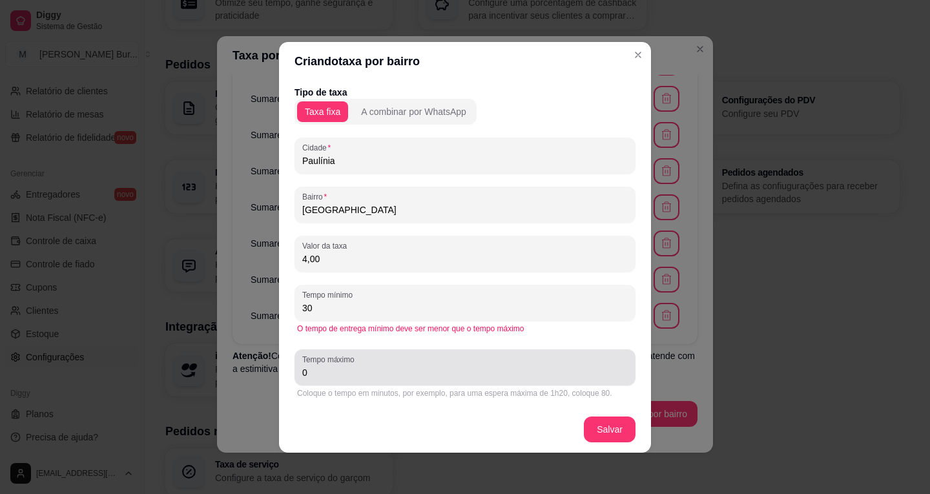
type input "30"
drag, startPoint x: 328, startPoint y: 375, endPoint x: 255, endPoint y: 361, distance: 74.4
click at [267, 362] on div "Criando taxa por bairro Tipo de taxa Taxa fixa A combinar por WhatsApp [GEOGRAP…" at bounding box center [465, 247] width 930 height 494
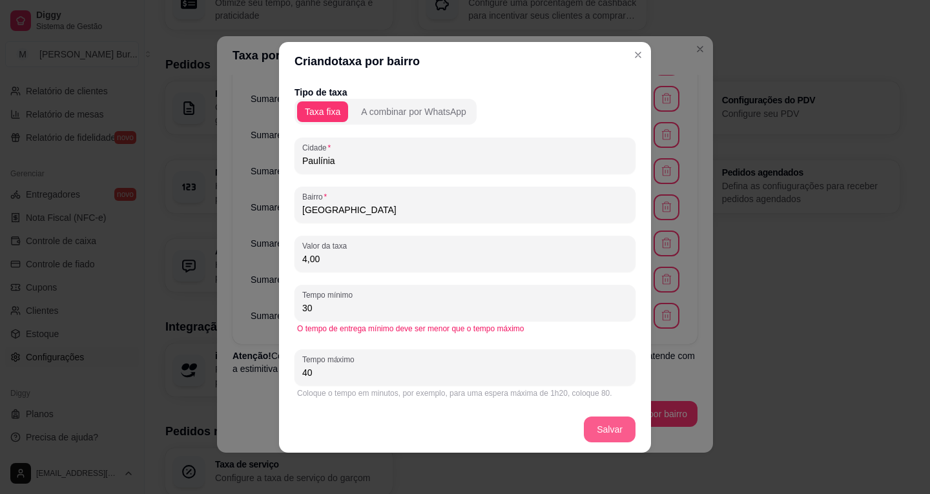
type input "40"
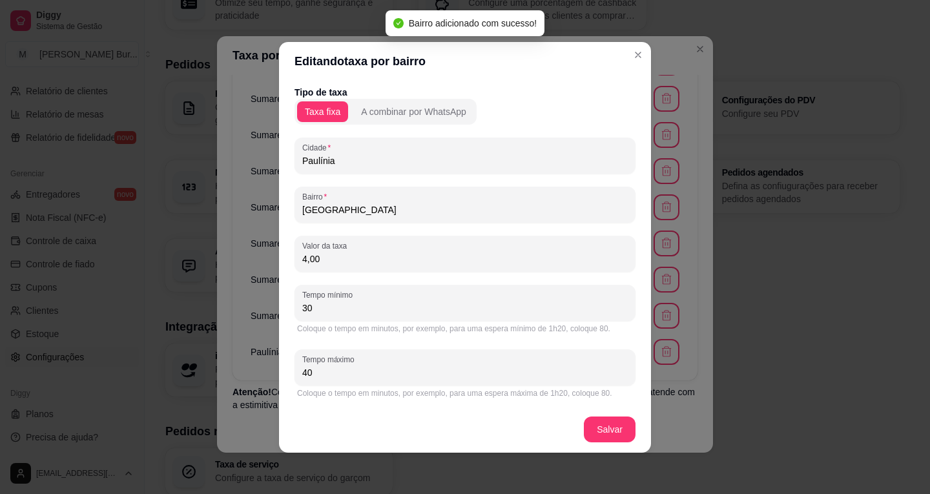
click at [357, 209] on input "[GEOGRAPHIC_DATA]" at bounding box center [465, 209] width 326 height 13
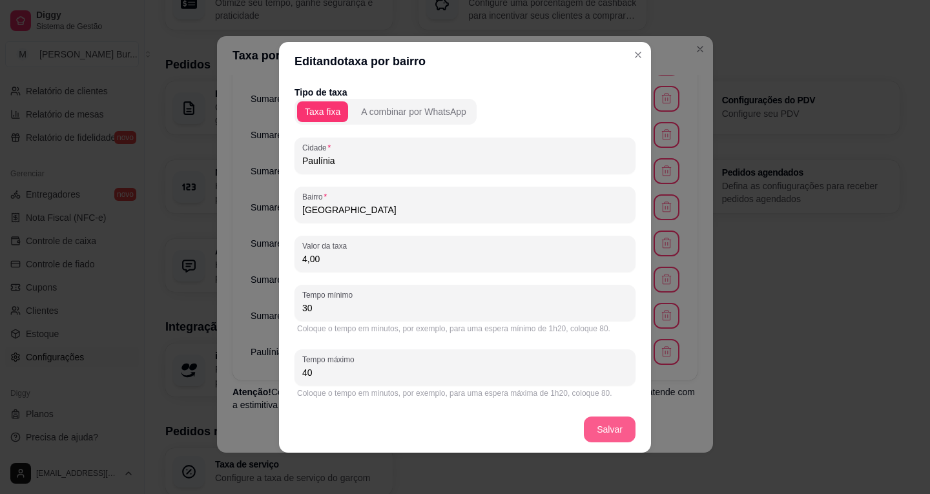
type input "[GEOGRAPHIC_DATA]"
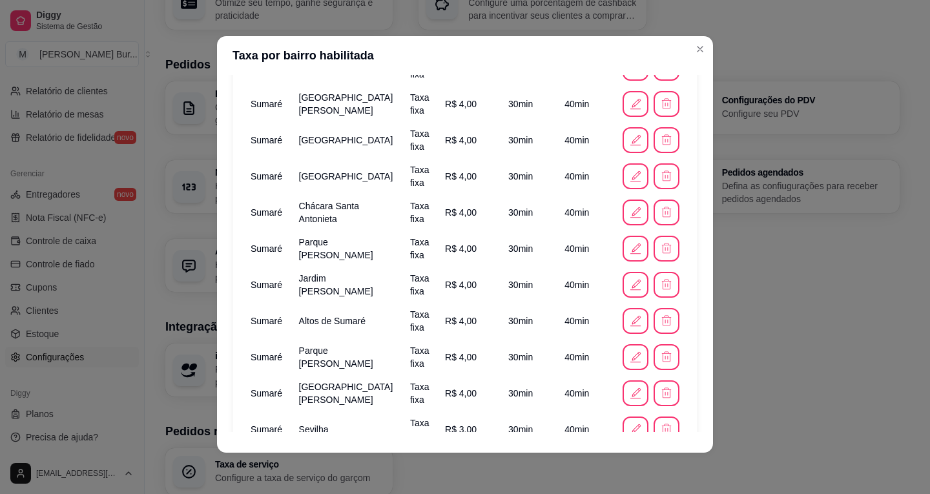
scroll to position [1107, 0]
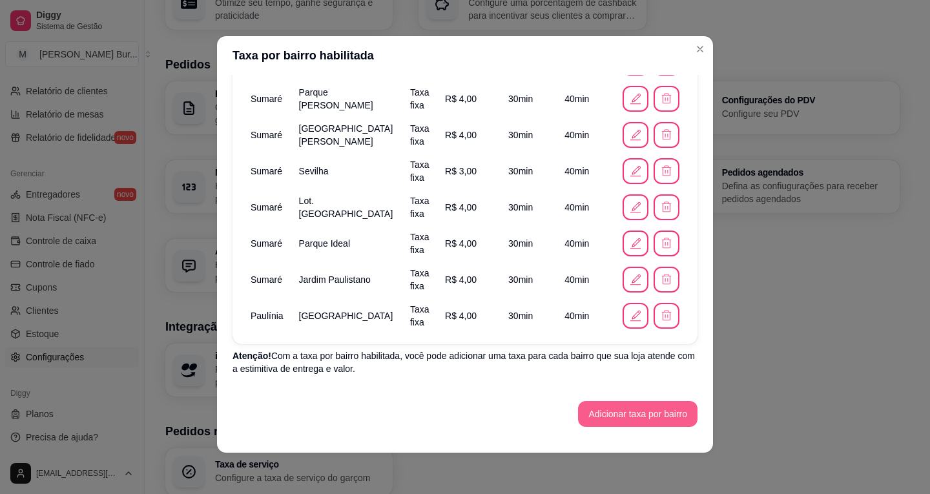
click at [620, 402] on button "Adicionar taxa por bairro" at bounding box center [637, 414] width 119 height 26
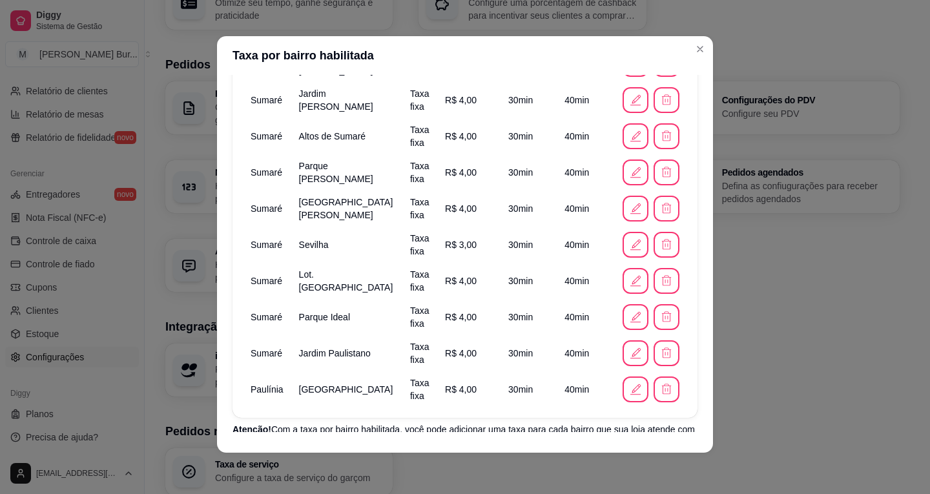
scroll to position [1098, 0]
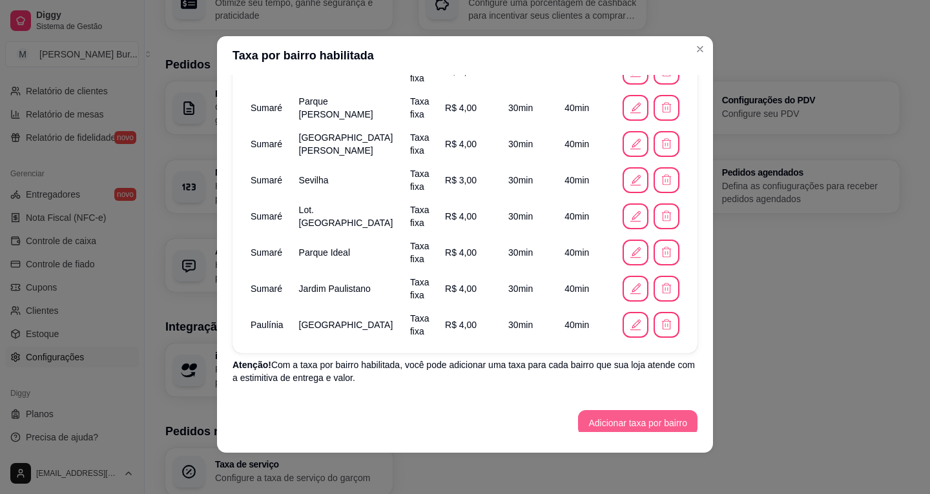
click at [622, 421] on button "Adicionar taxa por bairro" at bounding box center [637, 423] width 119 height 26
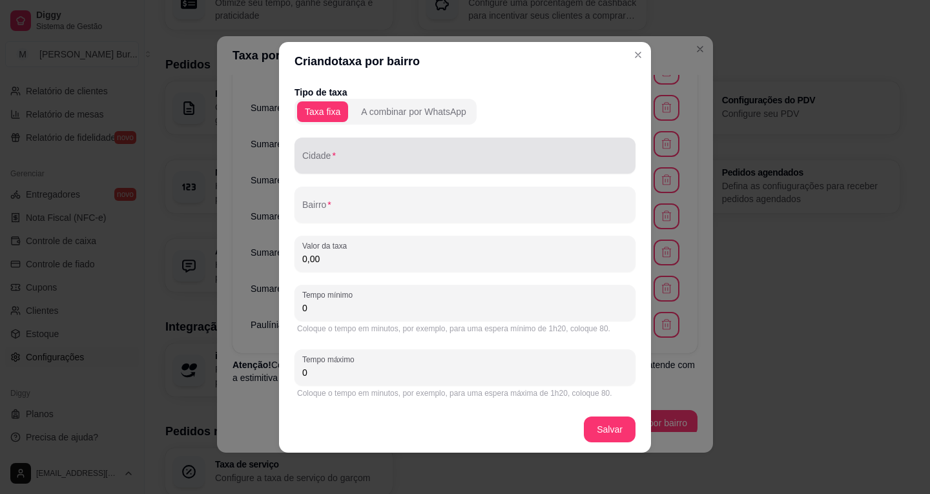
click at [363, 149] on div at bounding box center [465, 156] width 326 height 26
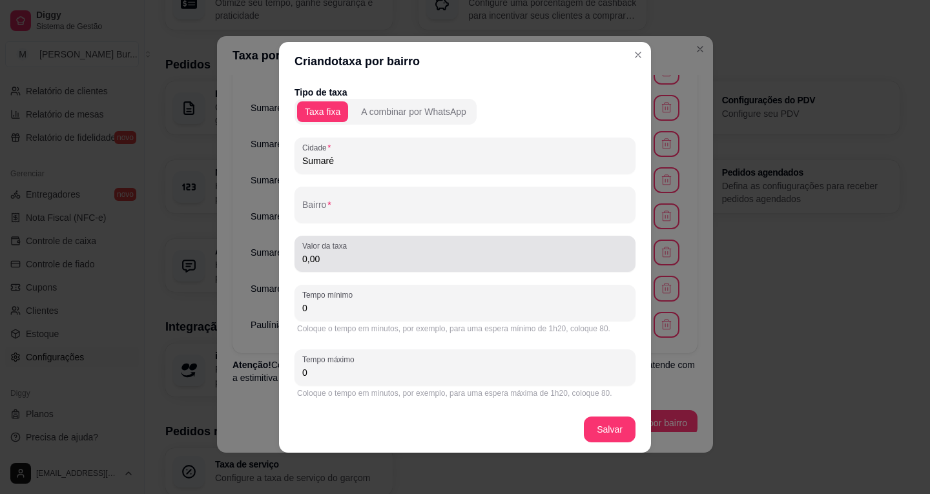
type input "Sumaré"
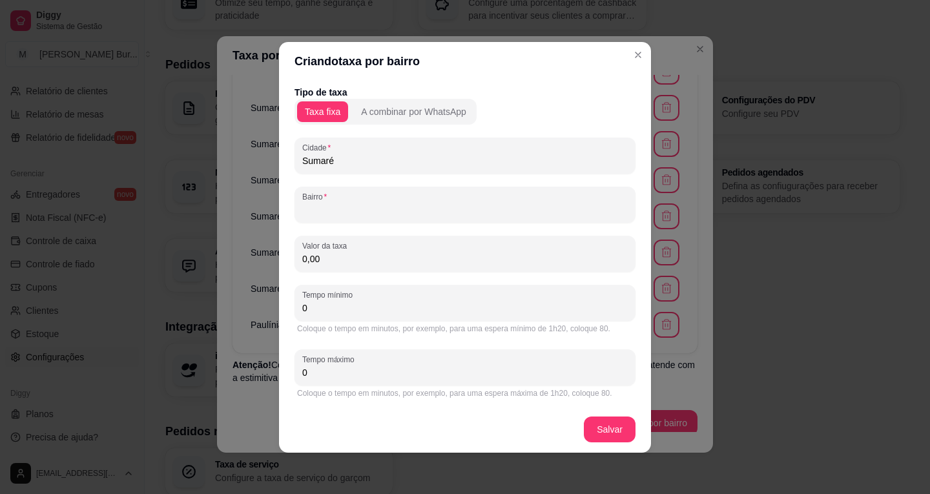
click at [337, 205] on input "Bairro" at bounding box center [465, 209] width 326 height 13
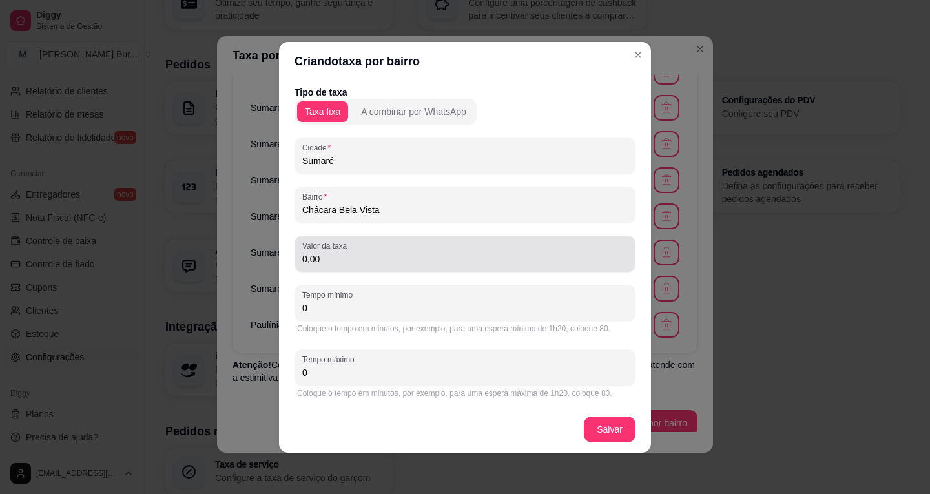
type input "Chácara Bela Vista"
drag, startPoint x: 339, startPoint y: 256, endPoint x: 254, endPoint y: 249, distance: 84.9
click at [269, 251] on div "Criando taxa por bairro Tipo de taxa Taxa fixa A combinar por WhatsApp Cidade S…" at bounding box center [465, 247] width 930 height 494
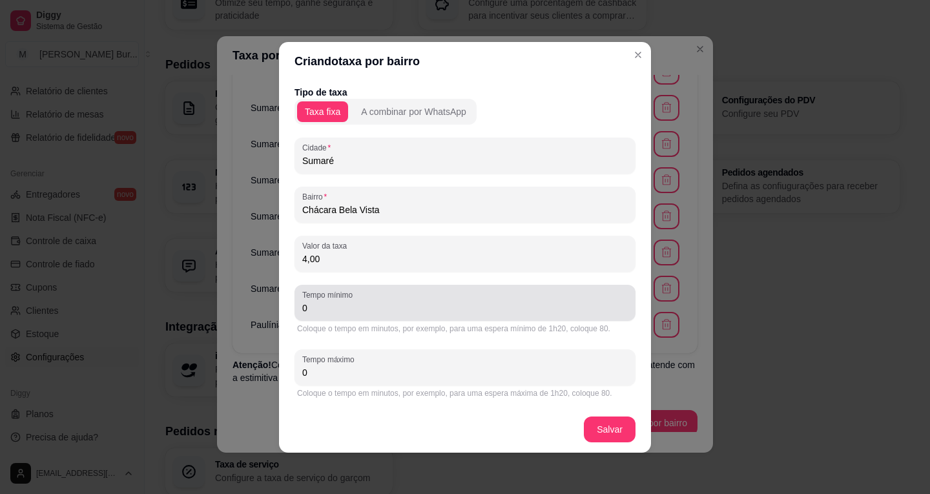
type input "4,00"
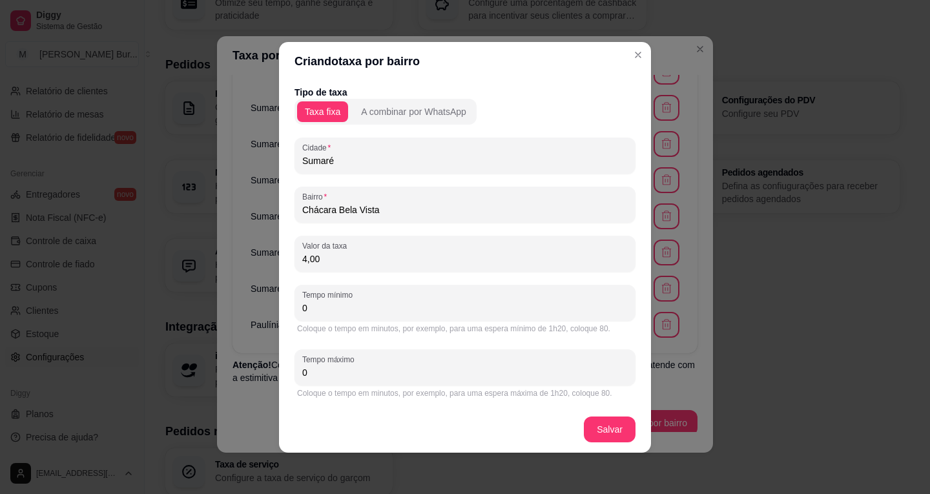
drag, startPoint x: 329, startPoint y: 301, endPoint x: 226, endPoint y: 291, distance: 103.8
click at [209, 285] on div "Criando taxa por bairro Tipo de taxa Taxa fixa A combinar por WhatsApp Cidade S…" at bounding box center [465, 247] width 930 height 494
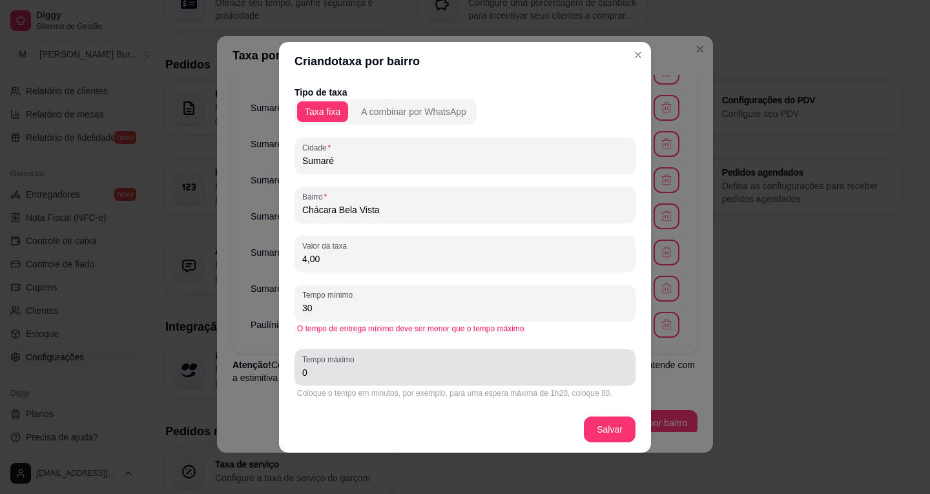
type input "30"
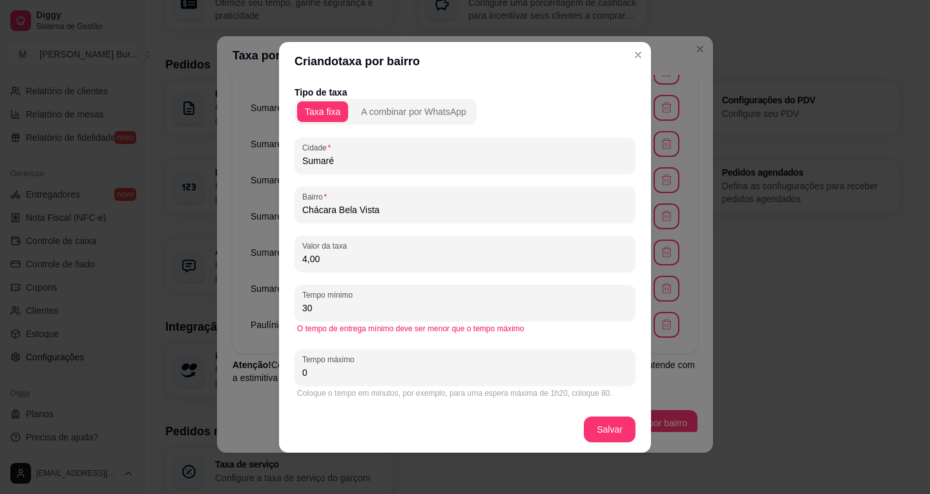
drag, startPoint x: 323, startPoint y: 368, endPoint x: 286, endPoint y: 366, distance: 36.9
click at [286, 366] on div "Tipo de taxa Taxa fixa A combinar por WhatsApp Cidade Sumaré Bairro Chácara Bel…" at bounding box center [465, 244] width 372 height 326
type input "40"
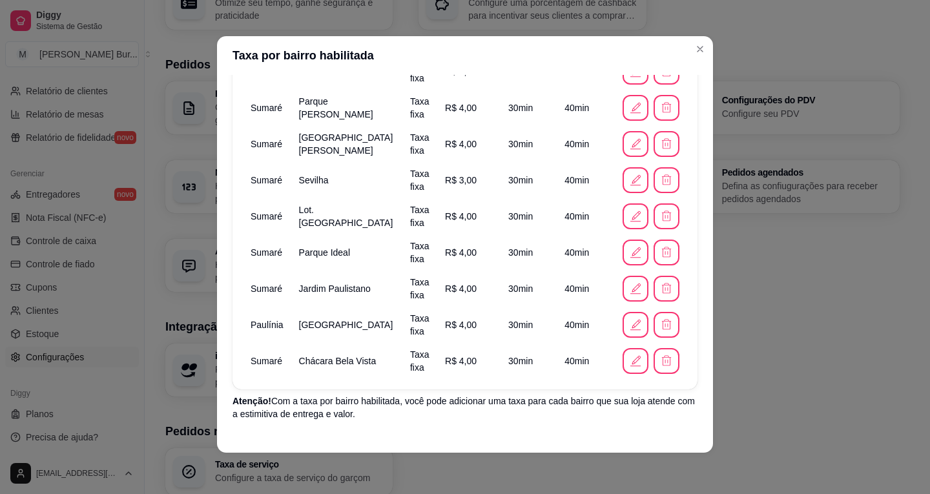
scroll to position [1143, 0]
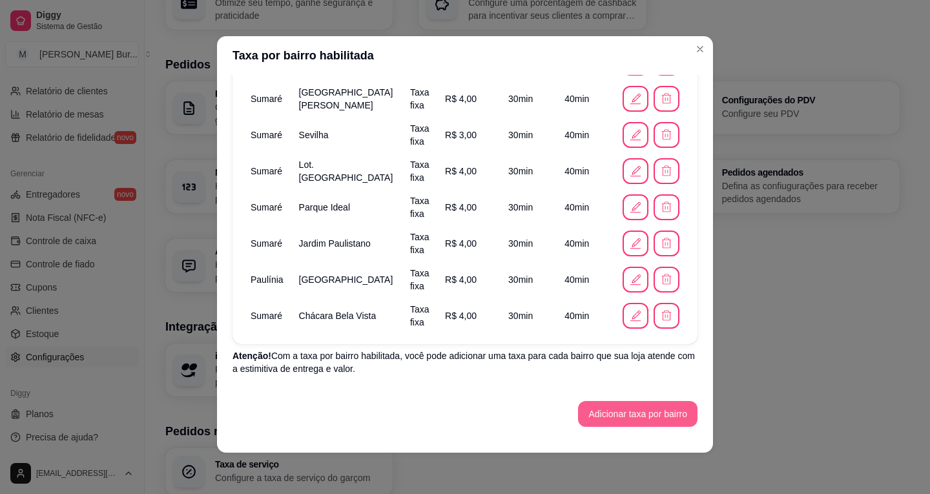
click at [619, 418] on button "Adicionar taxa por bairro" at bounding box center [637, 414] width 119 height 26
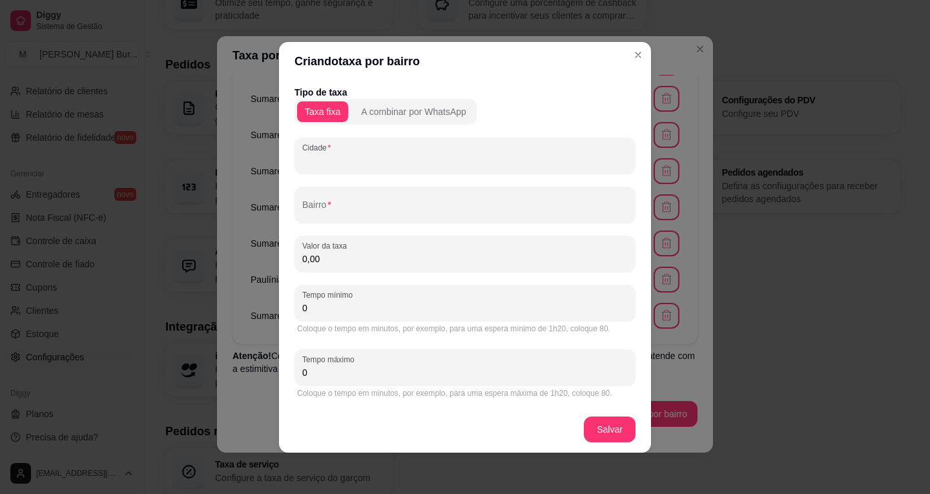
click at [348, 162] on input "Cidade" at bounding box center [465, 160] width 326 height 13
type input "Sumaré"
click at [333, 211] on input "Bairro" at bounding box center [465, 209] width 326 height 13
type input "[GEOGRAPHIC_DATA]"
drag, startPoint x: 370, startPoint y: 264, endPoint x: 204, endPoint y: 262, distance: 166.0
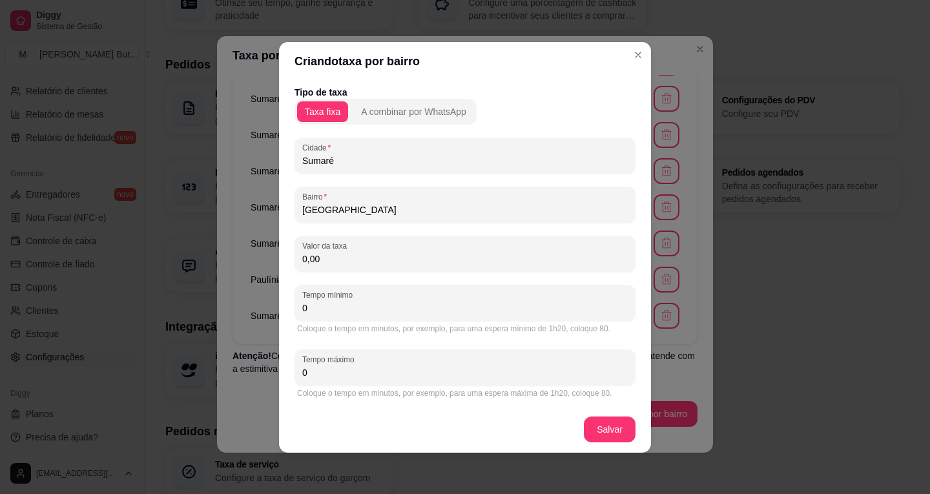
click at [234, 259] on div "Criando taxa por bairro Tipo de taxa Taxa fixa A combinar por WhatsApp [GEOGRAP…" at bounding box center [465, 247] width 930 height 494
type input "4,00"
drag, startPoint x: 325, startPoint y: 313, endPoint x: 275, endPoint y: 301, distance: 51.1
click at [289, 305] on div "Tipo de taxa Taxa fixa A combinar por WhatsApp Cidade Sumaré Bairro [GEOGRAPHIC…" at bounding box center [465, 244] width 372 height 326
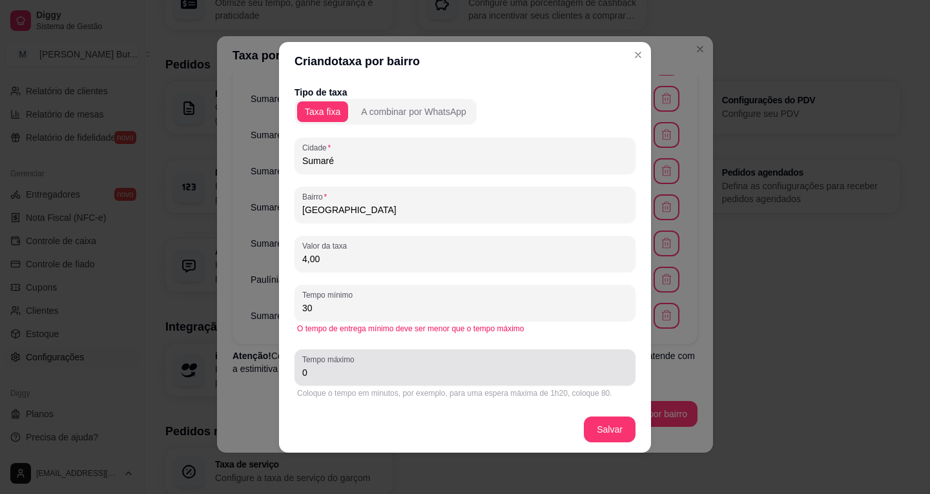
type input "30"
drag, startPoint x: 323, startPoint y: 373, endPoint x: 230, endPoint y: 359, distance: 94.1
click at [262, 363] on div "Criando taxa por bairro Tipo de taxa Taxa fixa A combinar por WhatsApp Cidade S…" at bounding box center [465, 247] width 930 height 494
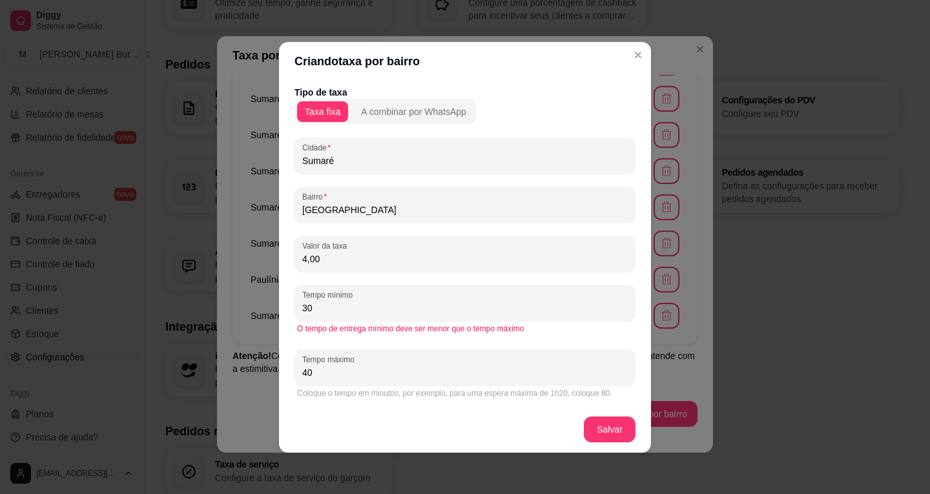
type input "40"
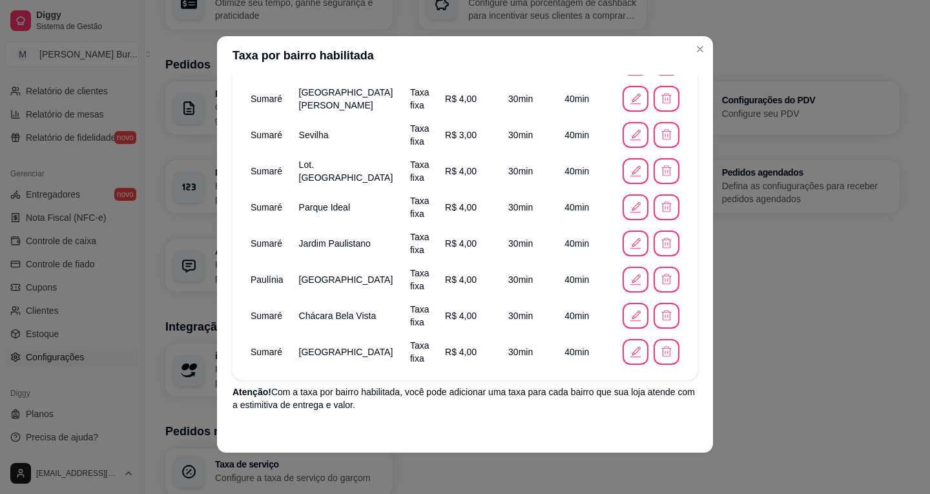
scroll to position [1179, 0]
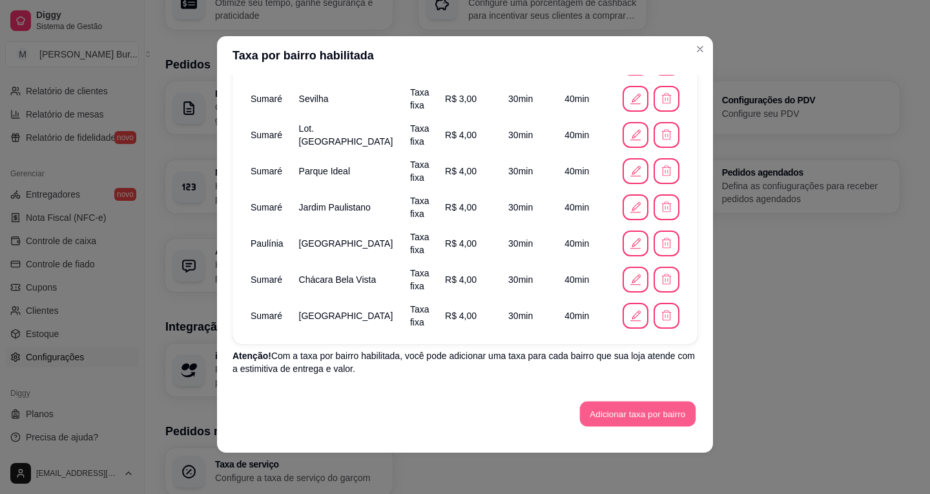
click at [613, 408] on button "Adicionar taxa por bairro" at bounding box center [638, 414] width 116 height 25
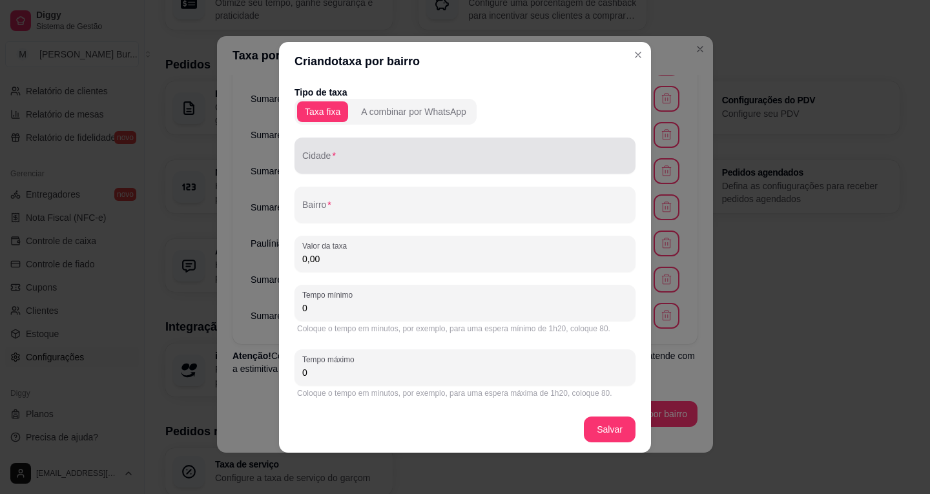
click at [388, 153] on div at bounding box center [465, 156] width 326 height 26
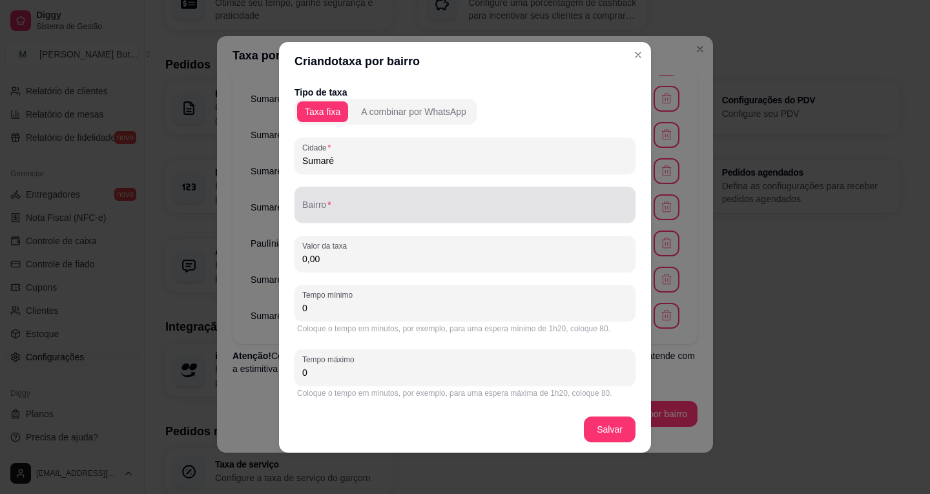
type input "Sumaré"
click at [369, 225] on div "Tipo de taxa Taxa fixa A combinar por WhatsApp Cidade Sumaré Bairro Valor da ta…" at bounding box center [465, 243] width 341 height 315
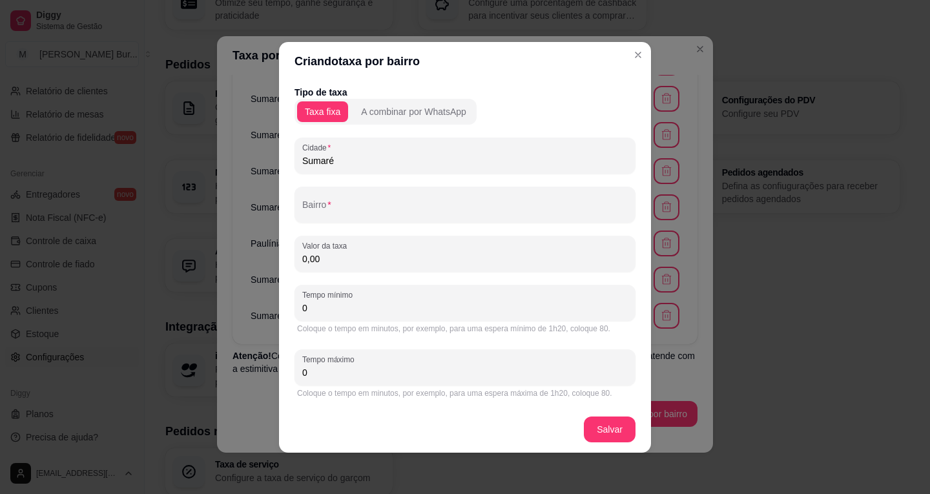
click at [364, 207] on input "Bairro" at bounding box center [465, 209] width 326 height 13
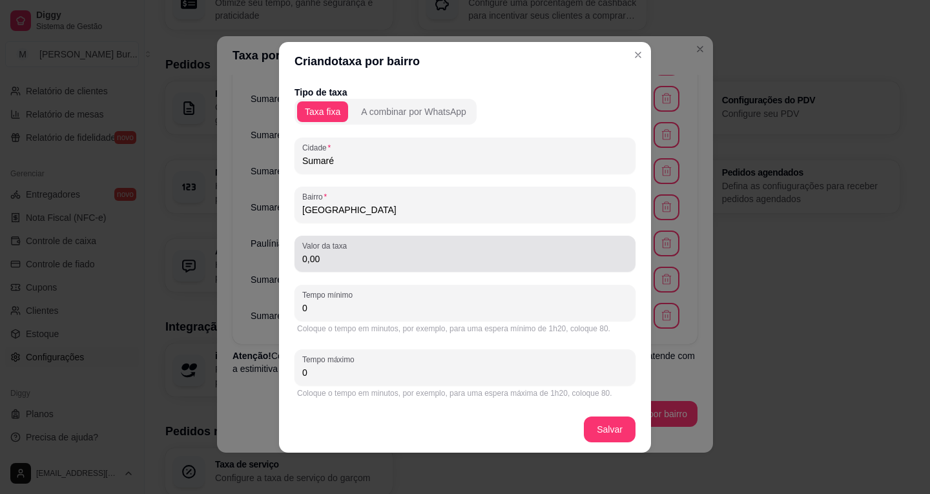
type input "[GEOGRAPHIC_DATA]"
click at [357, 253] on input "0,00" at bounding box center [465, 259] width 326 height 13
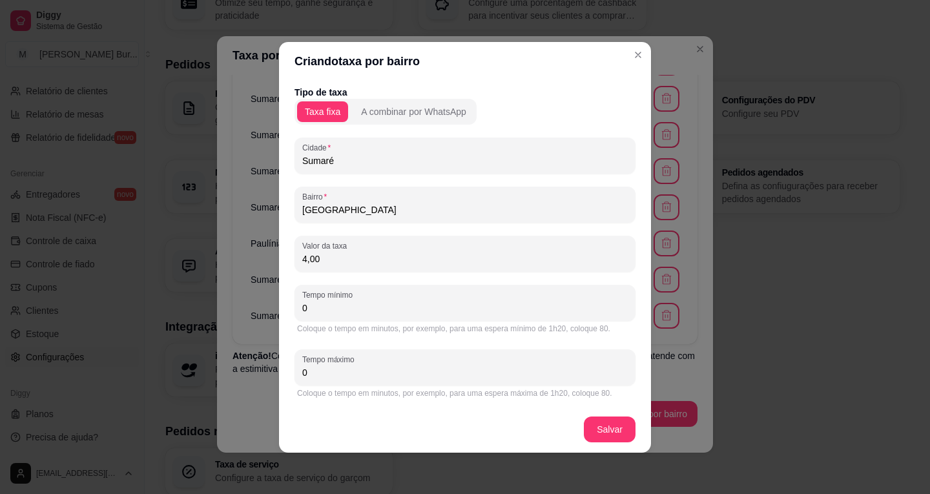
type input "4,00"
drag, startPoint x: 299, startPoint y: 301, endPoint x: 247, endPoint y: 289, distance: 53.0
click at [275, 295] on div "Criando taxa por bairro Tipo de taxa Taxa fixa A combinar por WhatsApp [GEOGRAP…" at bounding box center [465, 247] width 930 height 494
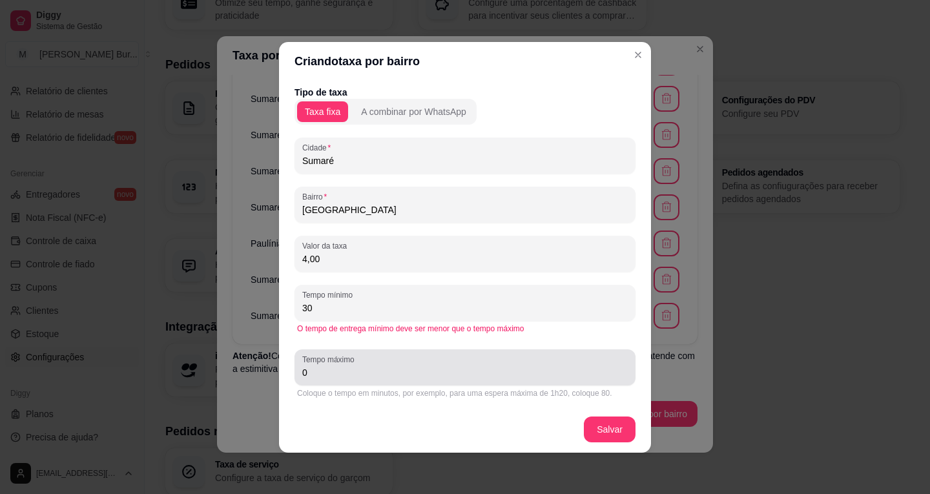
type input "30"
drag, startPoint x: 346, startPoint y: 366, endPoint x: 220, endPoint y: 346, distance: 127.6
click at [203, 349] on div "Criando taxa por bairro Tipo de taxa Taxa fixa A combinar por WhatsApp Cidade S…" at bounding box center [465, 247] width 930 height 494
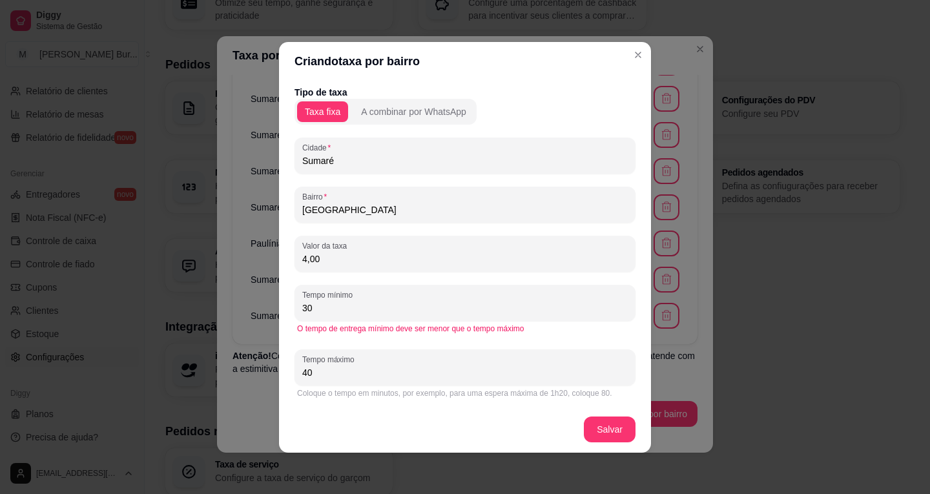
type input "40"
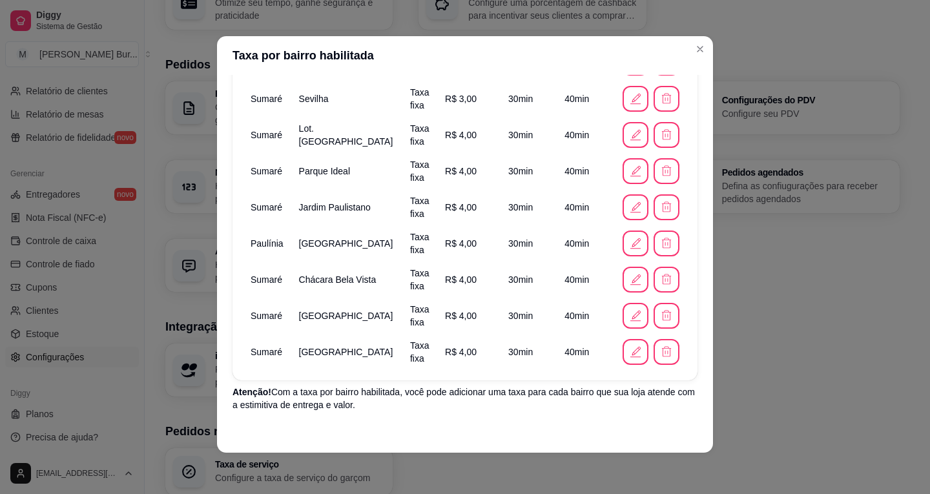
scroll to position [1216, 0]
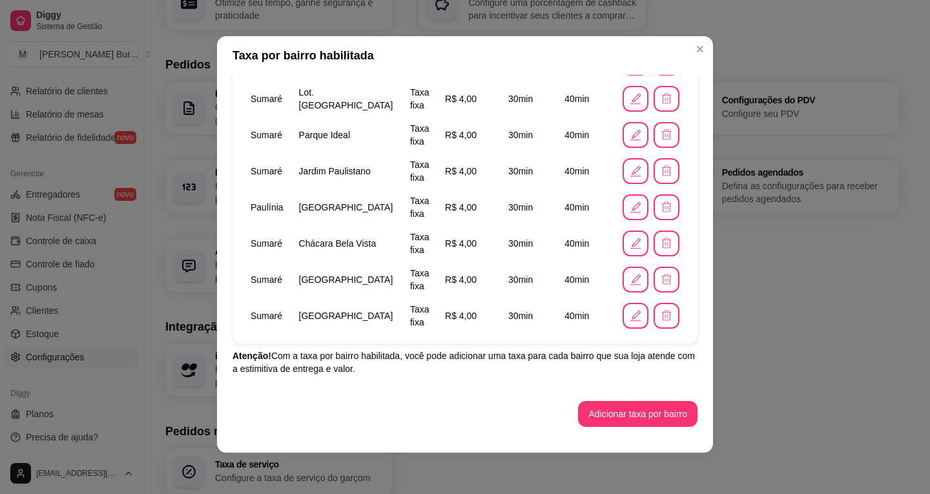
click at [606, 413] on button "Adicionar taxa por bairro" at bounding box center [637, 414] width 119 height 26
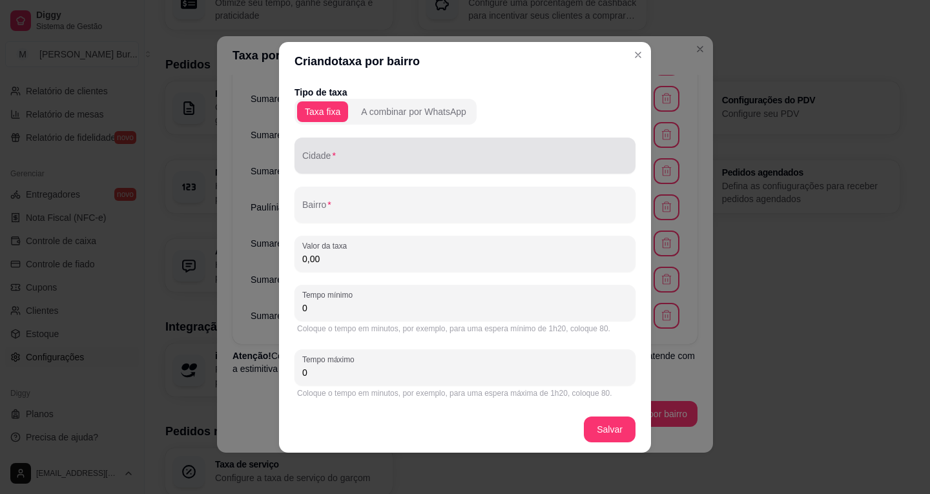
drag, startPoint x: 347, startPoint y: 150, endPoint x: 258, endPoint y: 145, distance: 88.6
click at [311, 149] on div at bounding box center [465, 156] width 326 height 26
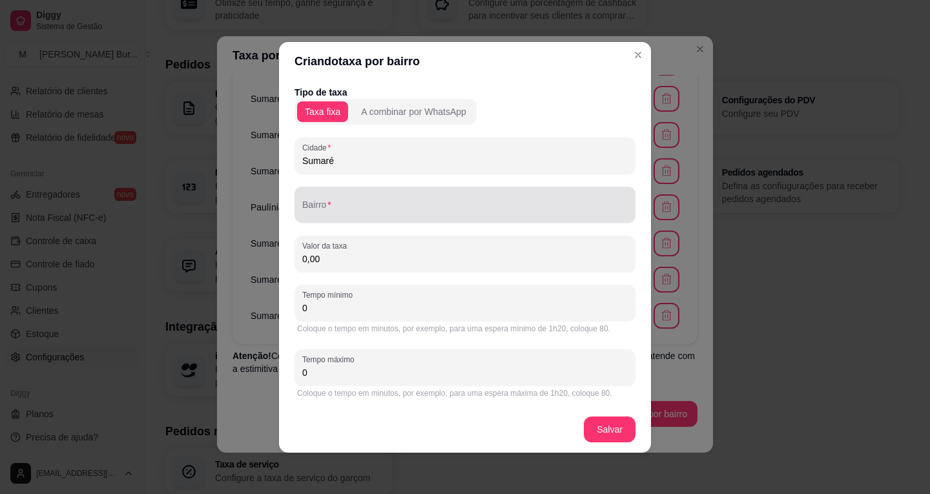
type input "Sumaré"
click at [347, 206] on input "Bairro" at bounding box center [465, 209] width 326 height 13
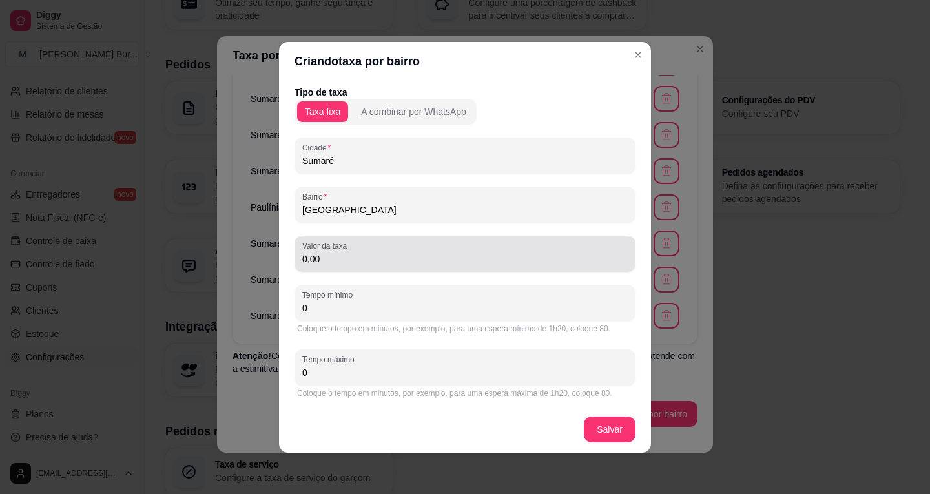
type input "[GEOGRAPHIC_DATA]"
click at [352, 260] on input "0,00" at bounding box center [465, 259] width 326 height 13
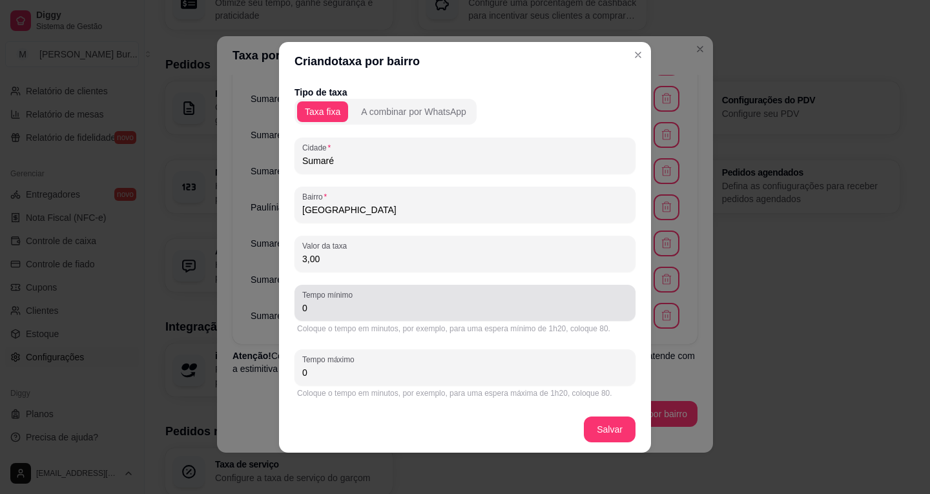
type input "3,00"
drag, startPoint x: 342, startPoint y: 320, endPoint x: 237, endPoint y: 302, distance: 106.2
click at [237, 302] on div "Criando taxa por bairro Tipo de taxa Taxa fixa A combinar por WhatsApp Cidade S…" at bounding box center [465, 247] width 930 height 494
drag, startPoint x: 304, startPoint y: 309, endPoint x: 262, endPoint y: 303, distance: 43.0
click at [262, 303] on div "Criando taxa por bairro Tipo de taxa Taxa fixa A combinar por WhatsApp Cidade S…" at bounding box center [465, 247] width 930 height 494
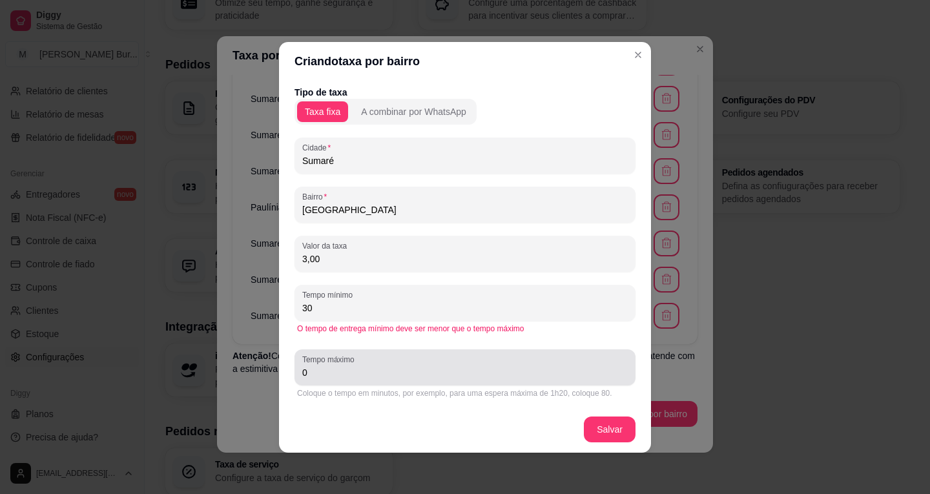
type input "30"
drag, startPoint x: 399, startPoint y: 381, endPoint x: 182, endPoint y: 339, distance: 221.7
click at [251, 348] on div "Criando taxa por bairro Tipo de taxa Taxa fixa A combinar por WhatsApp Cidade S…" at bounding box center [465, 247] width 930 height 494
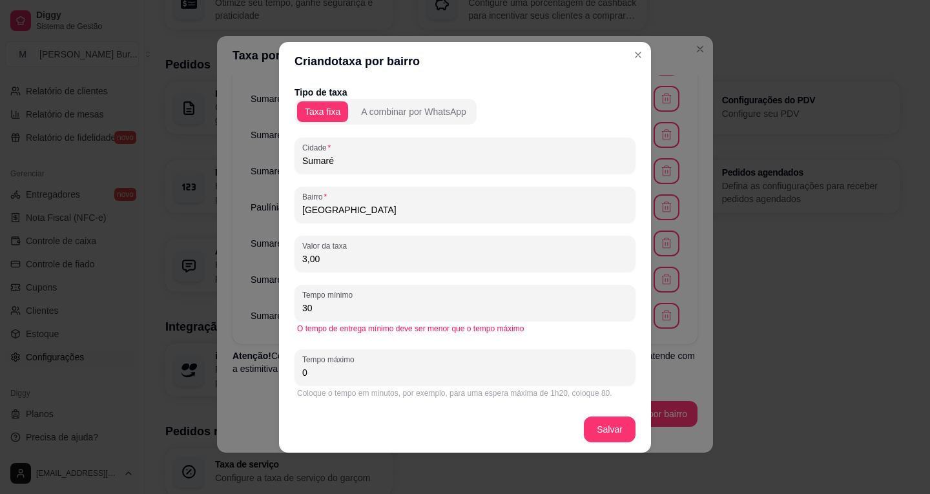
drag, startPoint x: 312, startPoint y: 369, endPoint x: 268, endPoint y: 358, distance: 45.3
click at [264, 359] on div "Criando taxa por bairro Tipo de taxa Taxa fixa A combinar por WhatsApp Cidade S…" at bounding box center [465, 247] width 930 height 494
type input "40"
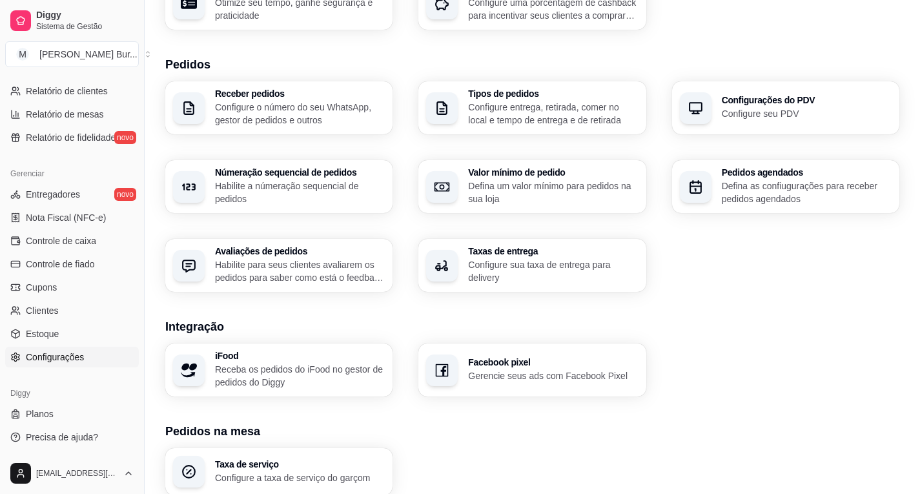
click at [544, 275] on p "Configure sua taxa de entrega para delivery" at bounding box center [553, 271] width 170 height 26
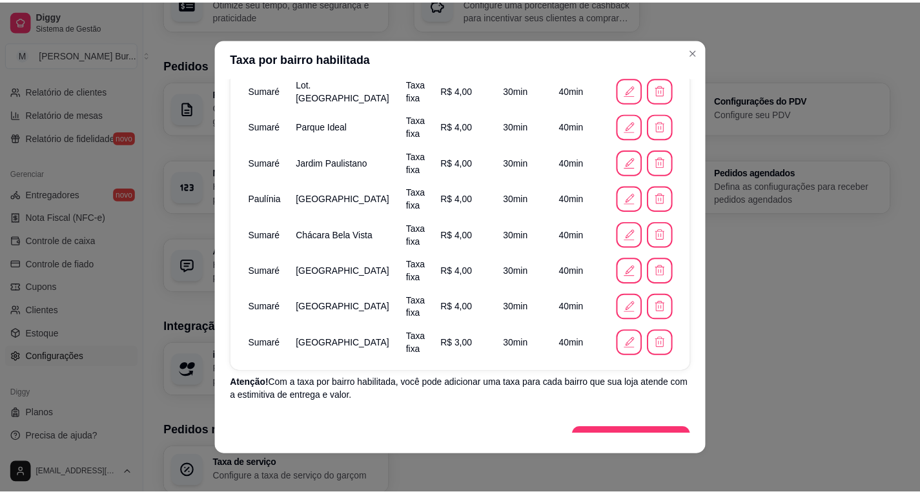
scroll to position [1252, 0]
